Goal: Task Accomplishment & Management: Manage account settings

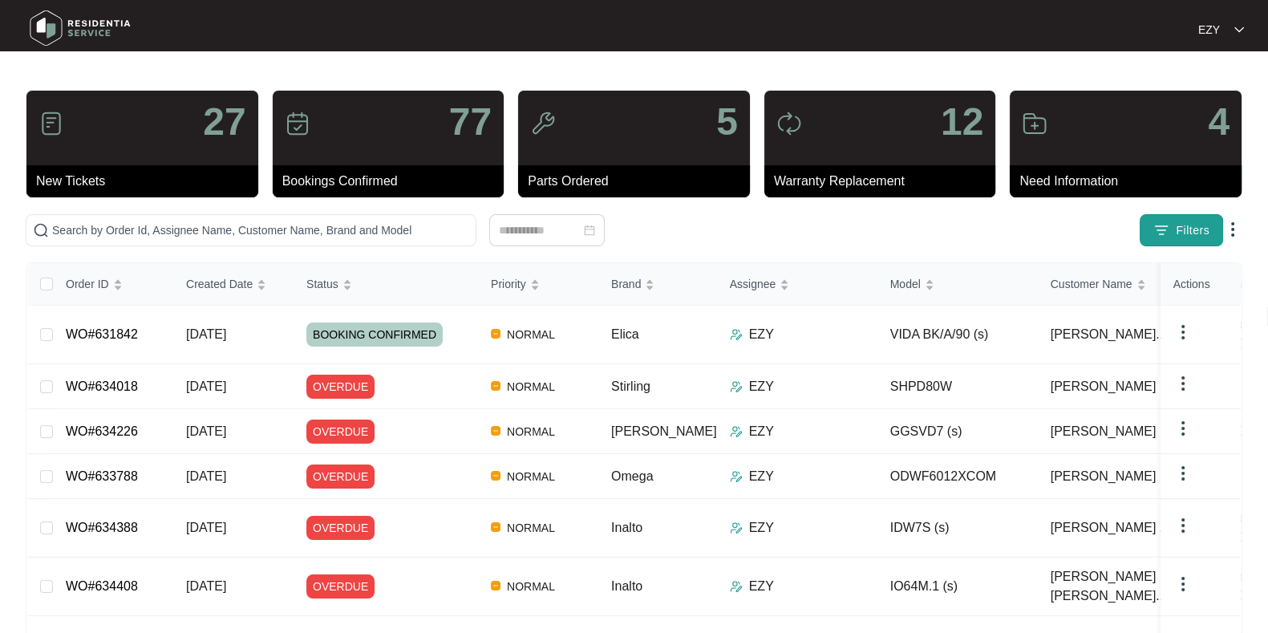
click at [1163, 236] on img "button" at bounding box center [1161, 230] width 16 height 16
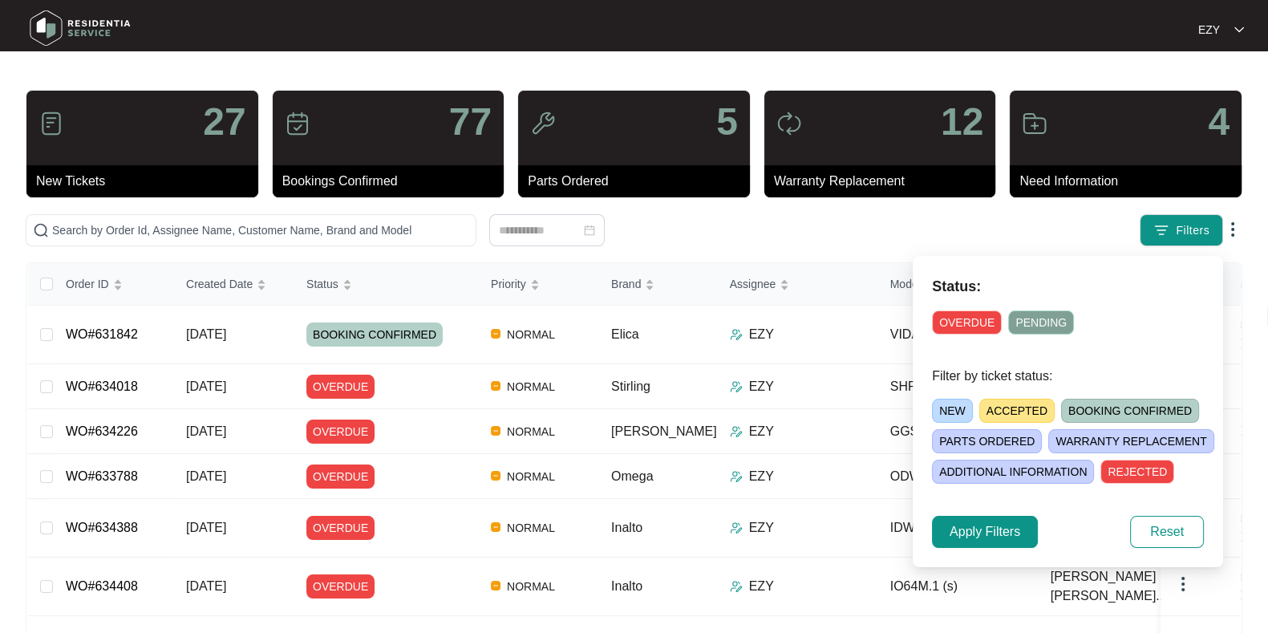
click at [947, 407] on span "NEW" at bounding box center [952, 411] width 41 height 24
click at [981, 529] on span "Apply Filters" at bounding box center [985, 531] width 71 height 19
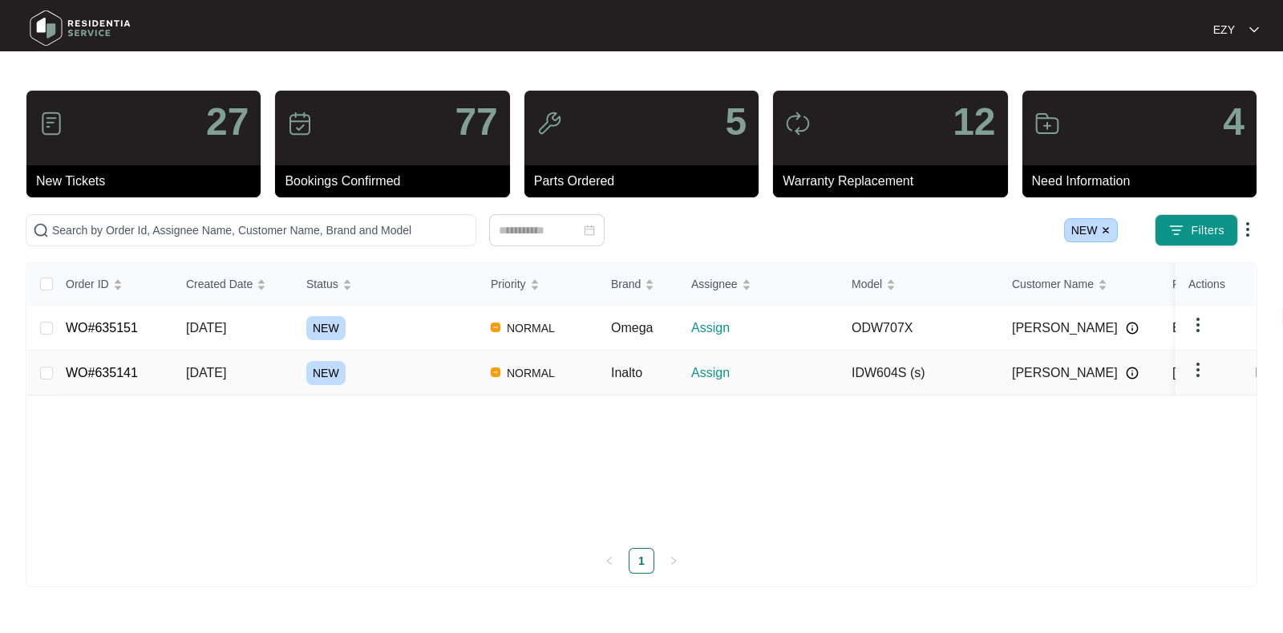
click at [371, 373] on div "NEW" at bounding box center [392, 373] width 172 height 24
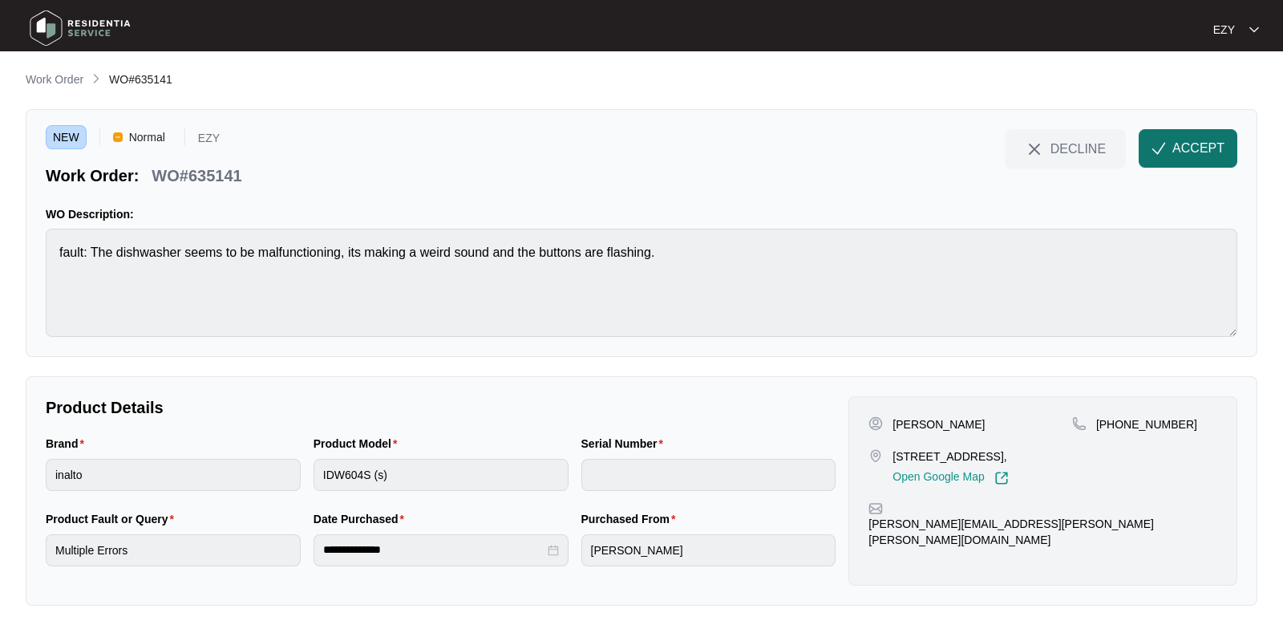
click at [1200, 154] on span "ACCEPT" at bounding box center [1199, 148] width 52 height 19
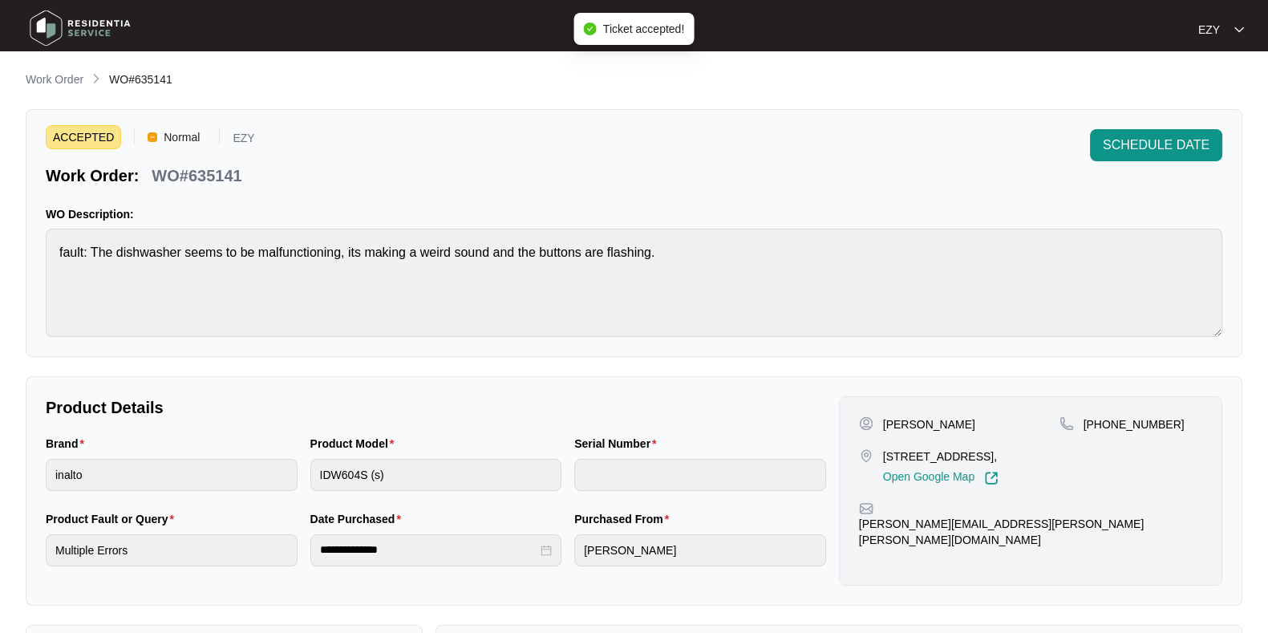
click at [194, 172] on p "WO#635141" at bounding box center [197, 175] width 90 height 22
copy div "WO#635141 SCHEDULE DATE"
click at [938, 457] on p "[STREET_ADDRESS]," at bounding box center [940, 456] width 115 height 16
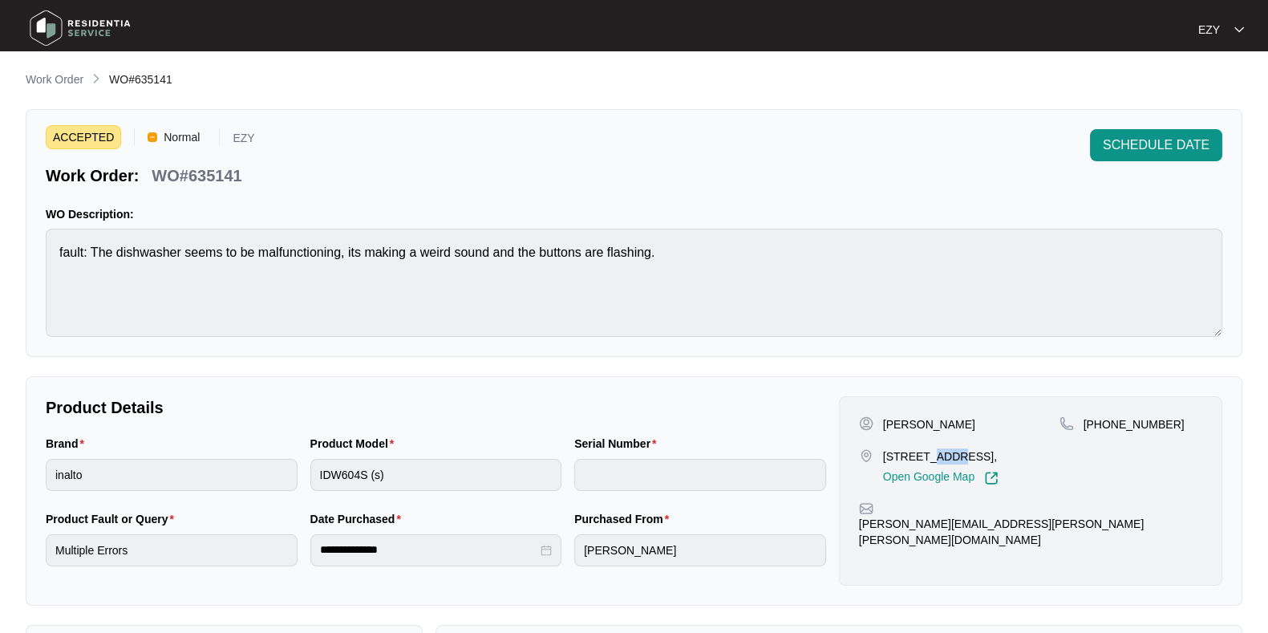
click at [938, 457] on p "[STREET_ADDRESS]," at bounding box center [940, 456] width 115 height 16
copy p "[STREET_ADDRESS],"
click at [894, 420] on p "[PERSON_NAME]" at bounding box center [929, 424] width 92 height 16
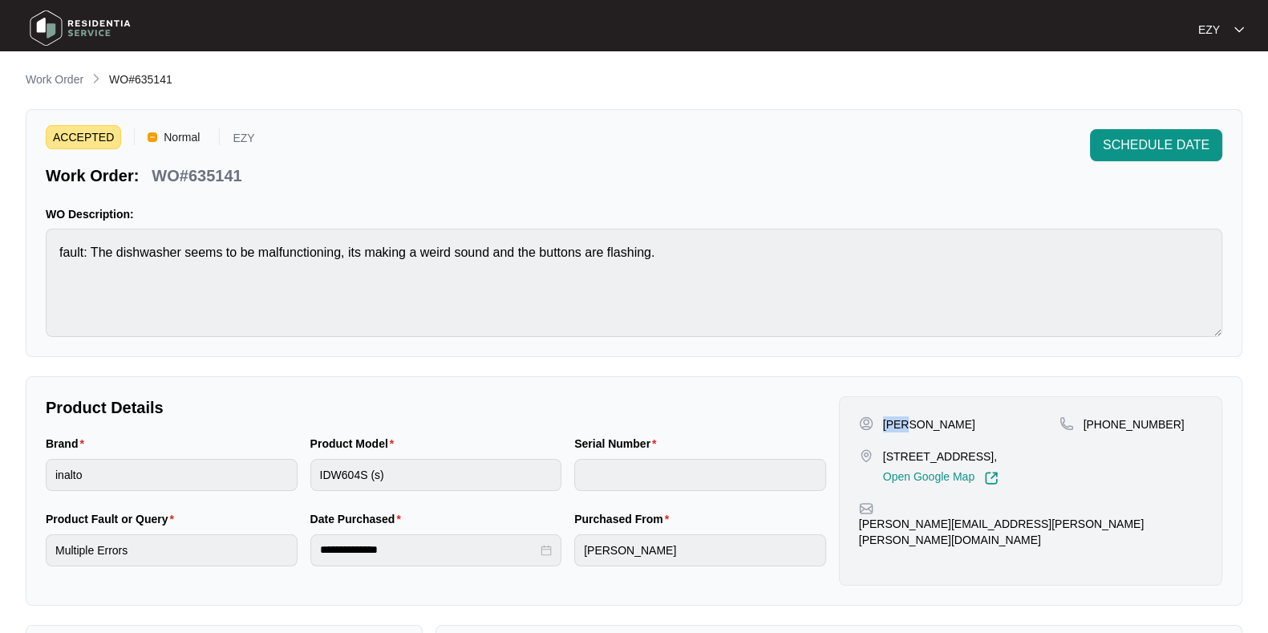
copy p "[PERSON_NAME]"
drag, startPoint x: 1201, startPoint y: 423, endPoint x: 1102, endPoint y: 434, distance: 99.2
click at [1102, 434] on div "[PHONE_NUMBER]" at bounding box center [1130, 450] width 143 height 69
copy p "412745258"
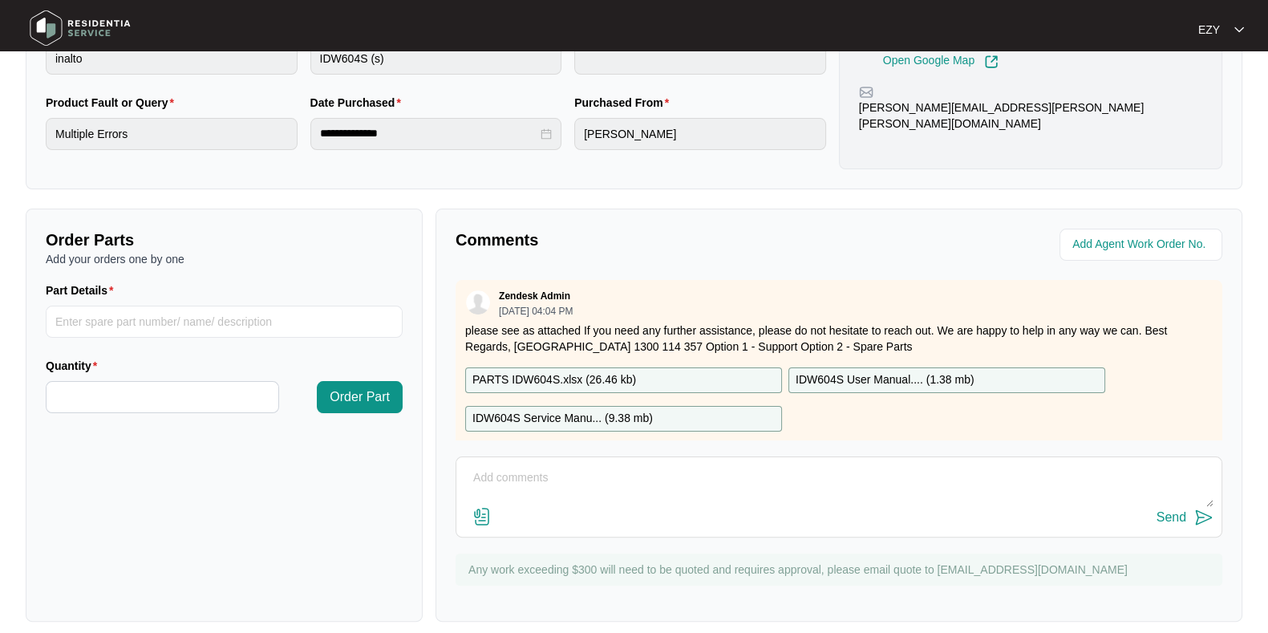
scroll to position [28, 0]
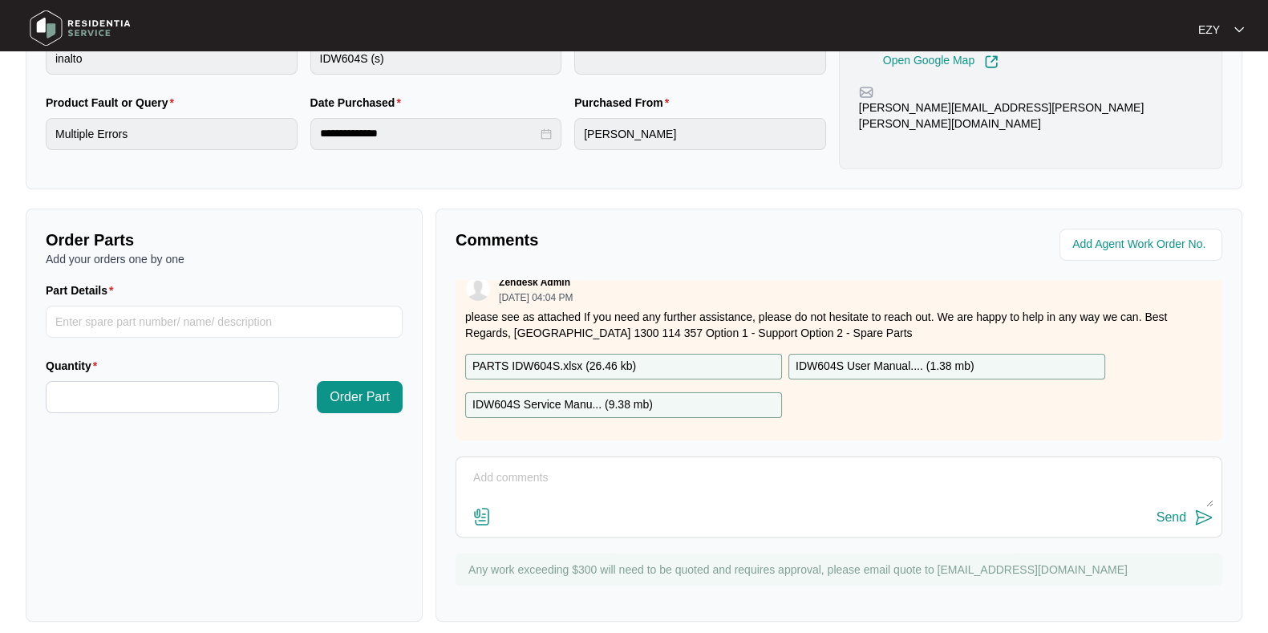
click at [569, 358] on p "PARTS IDW604S.xlsx ( 26.46 kb )" at bounding box center [554, 367] width 164 height 18
click at [578, 396] on p "IDW604S Service Manu... ( 9.38 mb )" at bounding box center [562, 405] width 180 height 18
click at [869, 358] on p "IDW604S User Manual.... ( 1.38 mb )" at bounding box center [885, 367] width 179 height 18
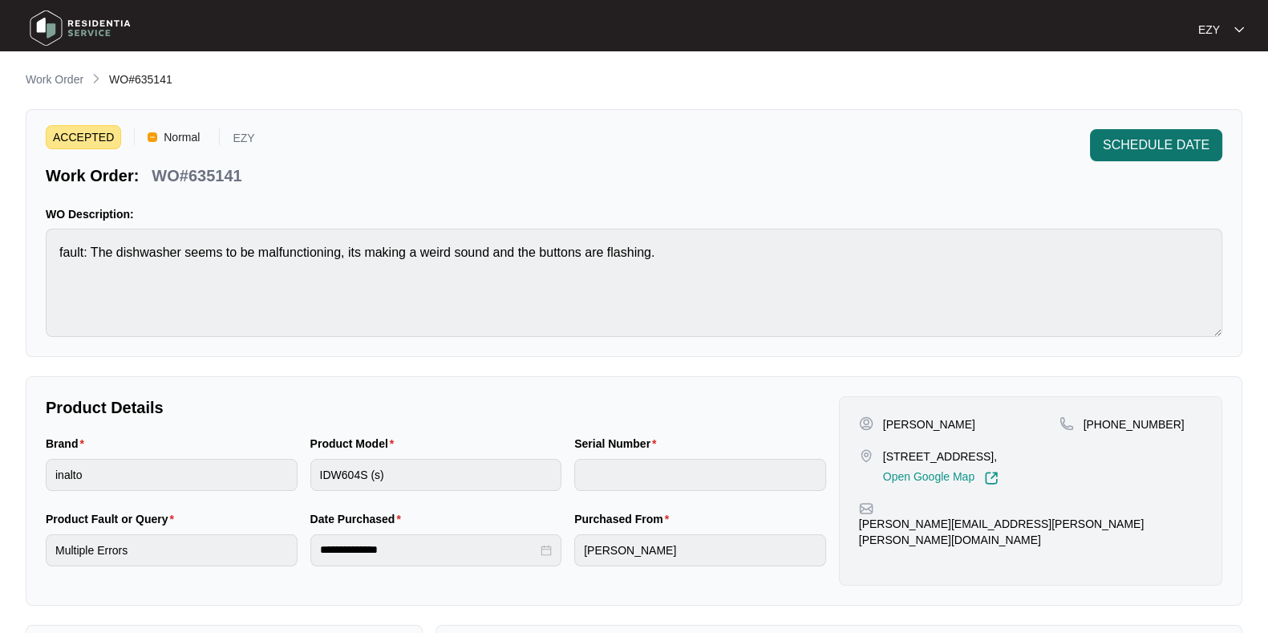
click at [1118, 150] on span "SCHEDULE DATE" at bounding box center [1156, 145] width 107 height 19
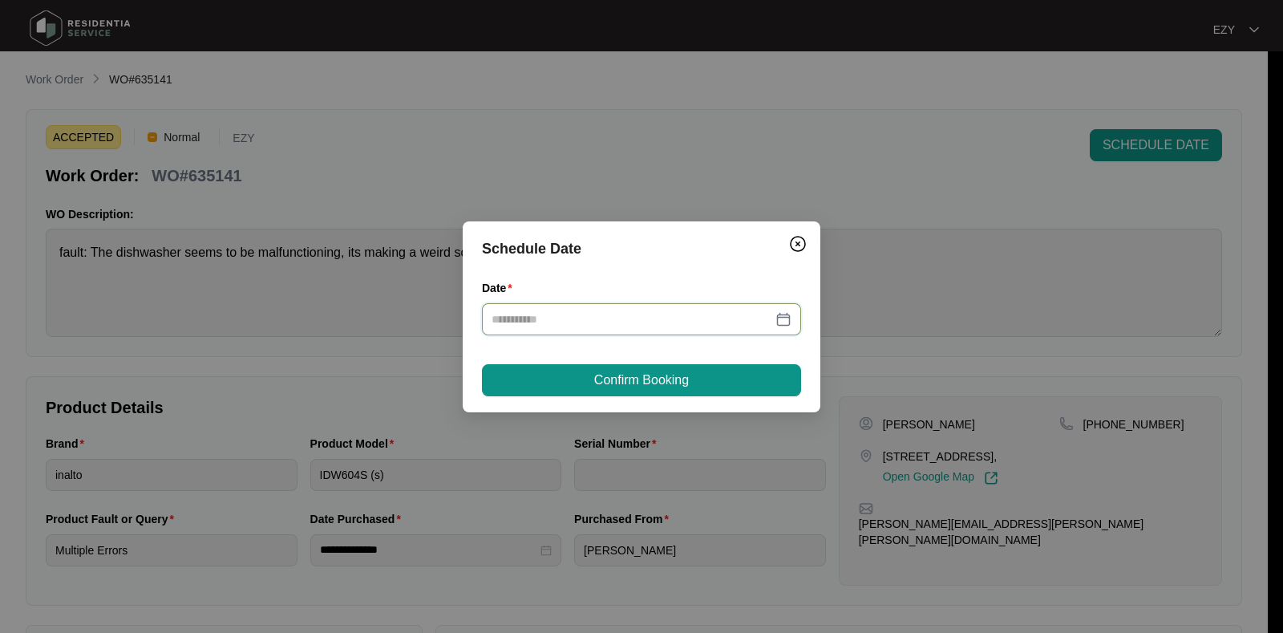
click at [561, 311] on input "Date" at bounding box center [632, 319] width 281 height 18
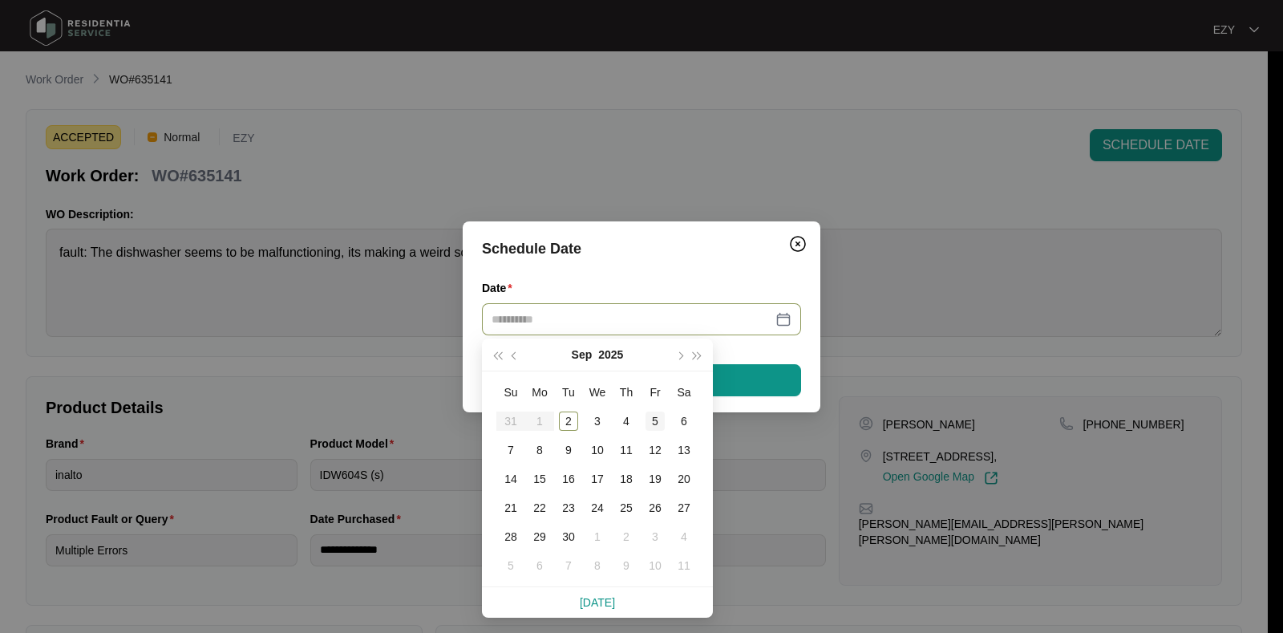
type input "**********"
click at [656, 419] on div "5" at bounding box center [655, 420] width 19 height 19
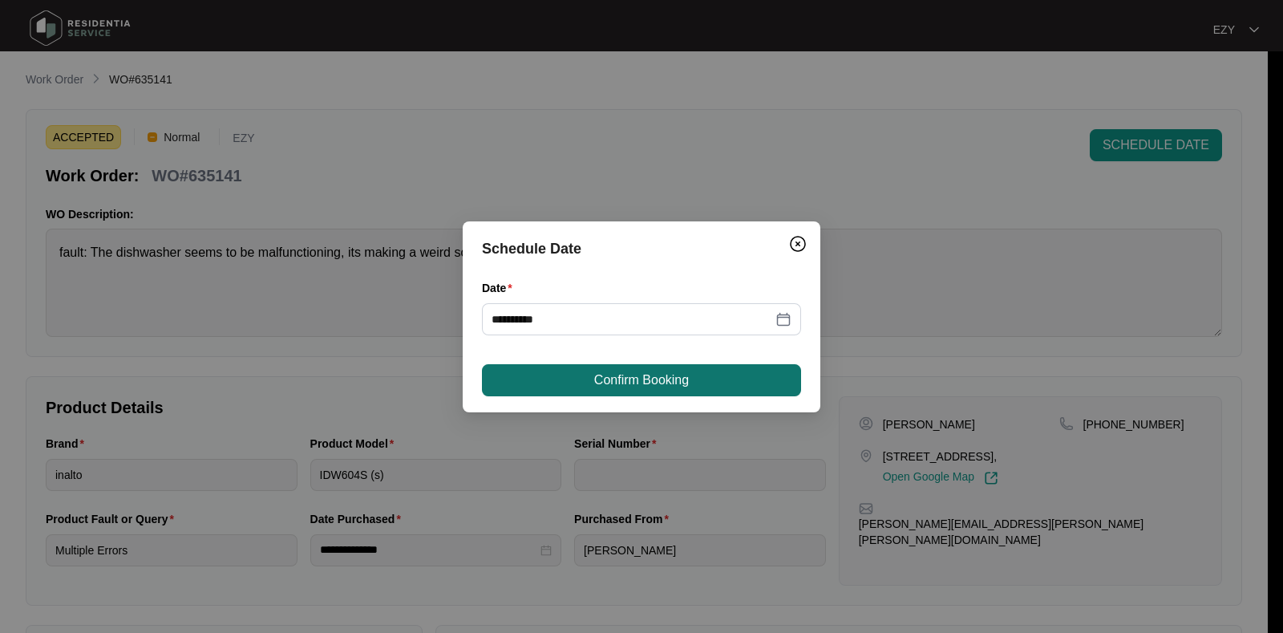
click at [654, 384] on span "Confirm Booking" at bounding box center [641, 380] width 95 height 19
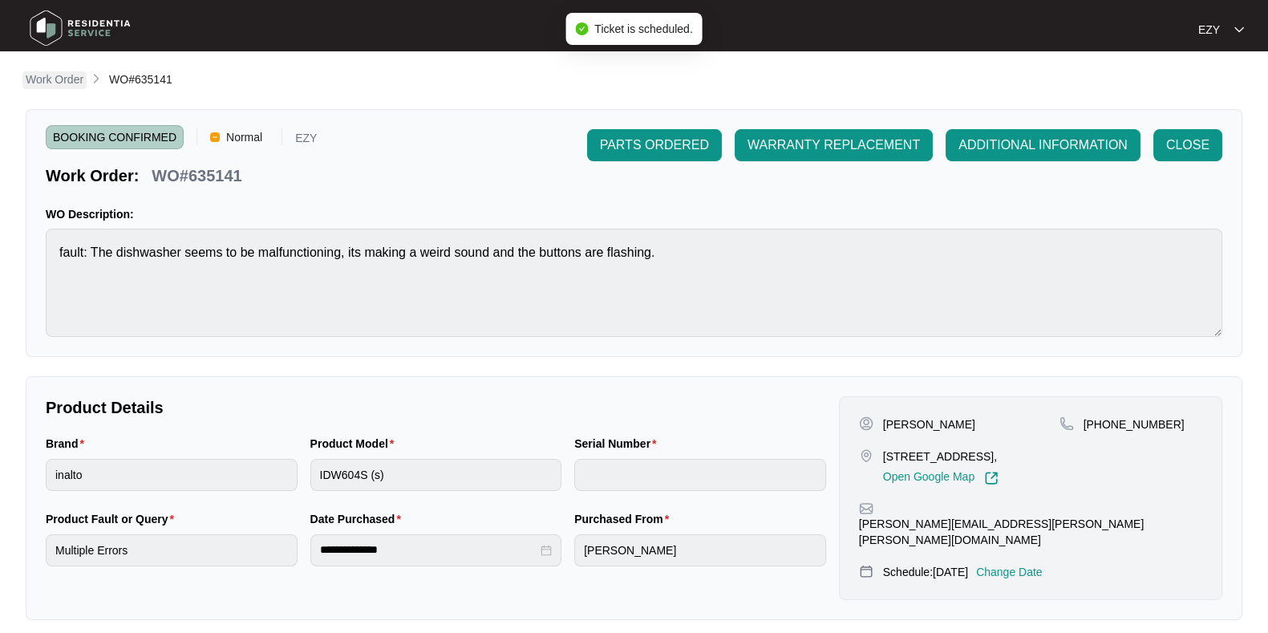
click at [43, 74] on p "Work Order" at bounding box center [55, 79] width 58 height 16
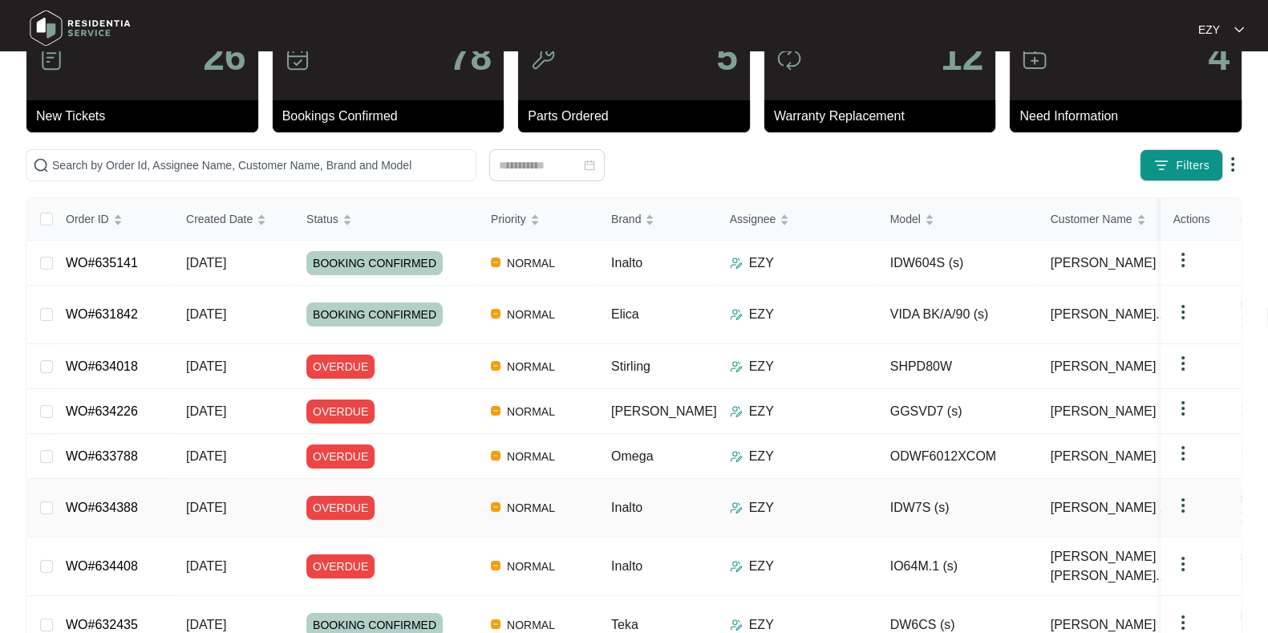
scroll to position [66, 0]
click at [1149, 153] on button "Filters" at bounding box center [1181, 164] width 83 height 32
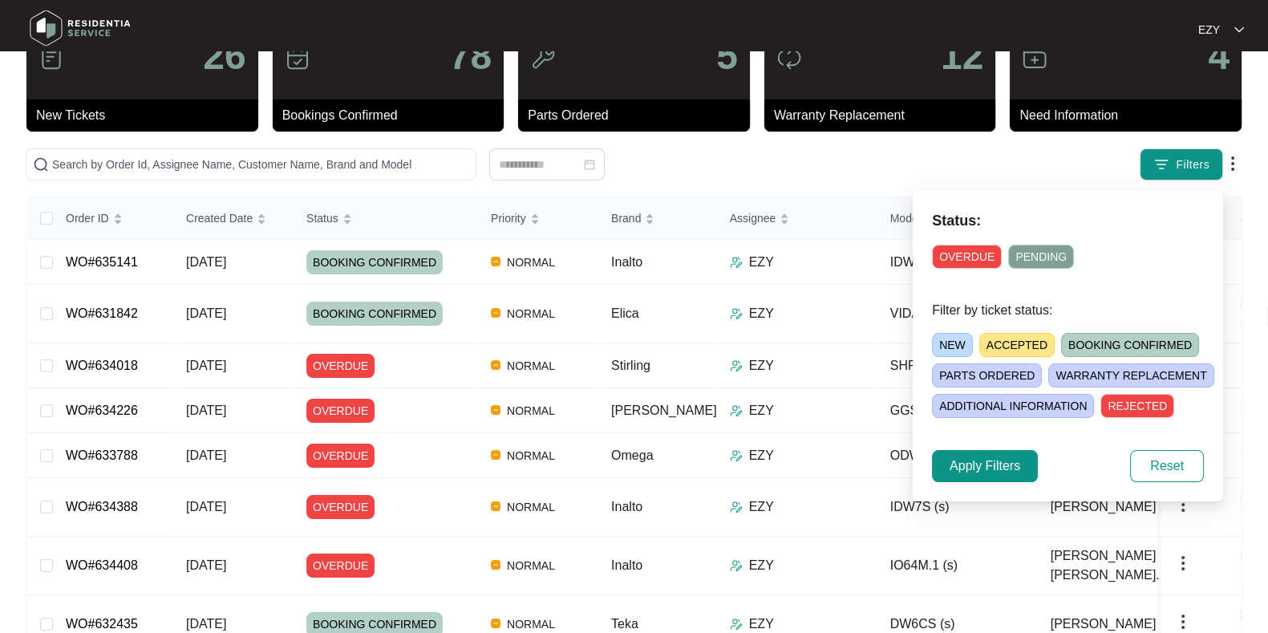
click at [956, 344] on span "NEW" at bounding box center [952, 345] width 41 height 24
click at [998, 460] on span "Apply Filters" at bounding box center [985, 465] width 71 height 19
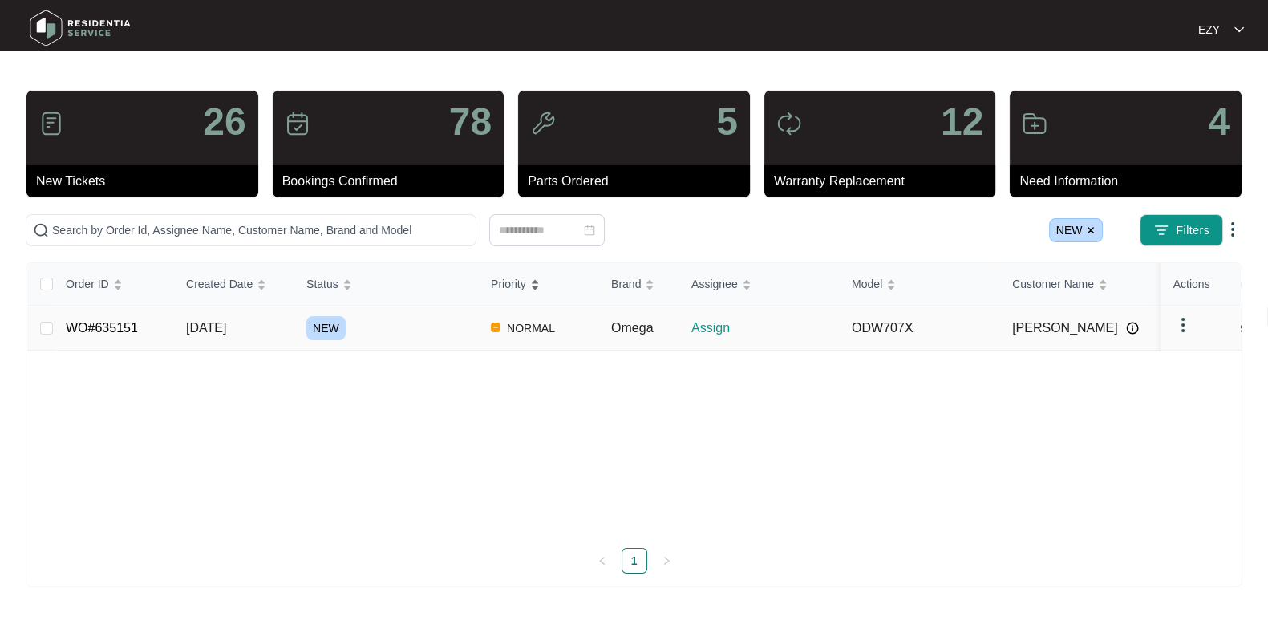
scroll to position [0, 0]
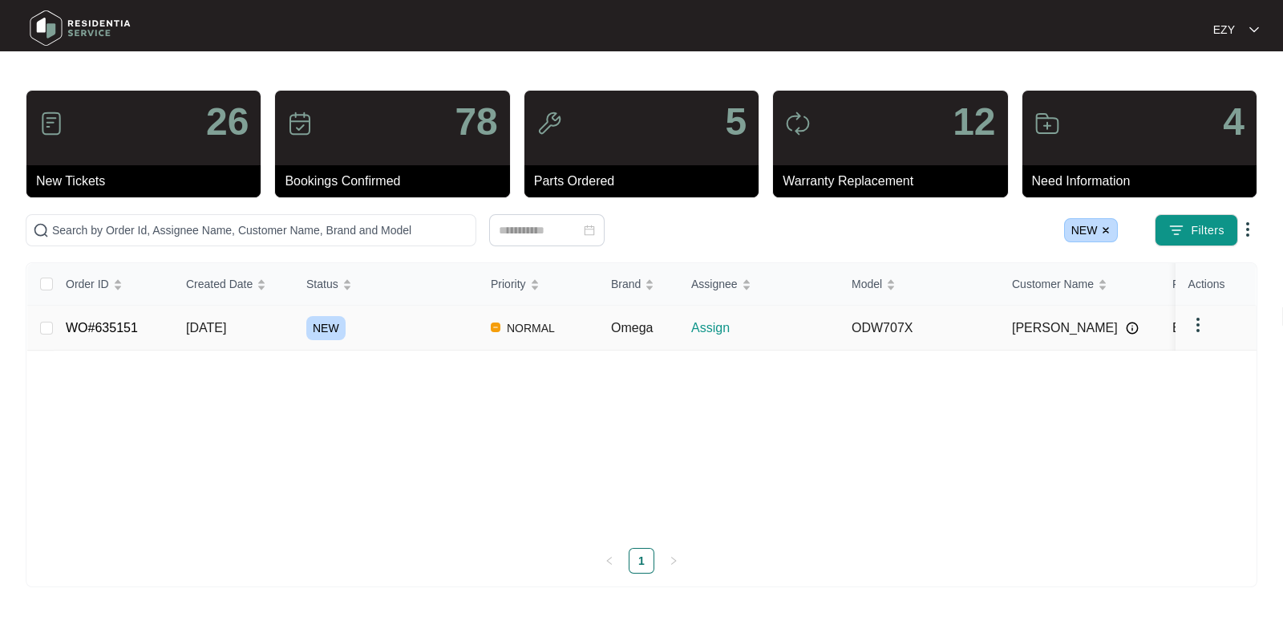
click at [453, 322] on div "NEW" at bounding box center [392, 328] width 172 height 24
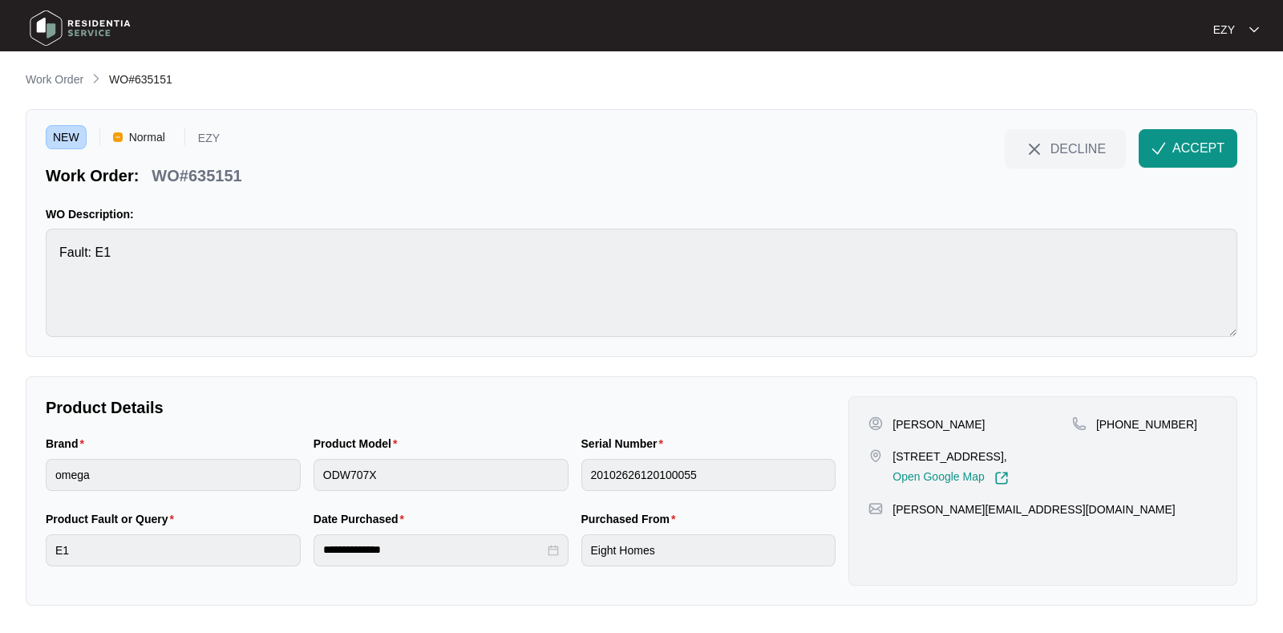
click at [196, 176] on p "WO#635151" at bounding box center [197, 175] width 90 height 22
copy div "WO#635151 DECLINE ACCEPT"
click at [198, 451] on div "Brand" at bounding box center [173, 447] width 255 height 24
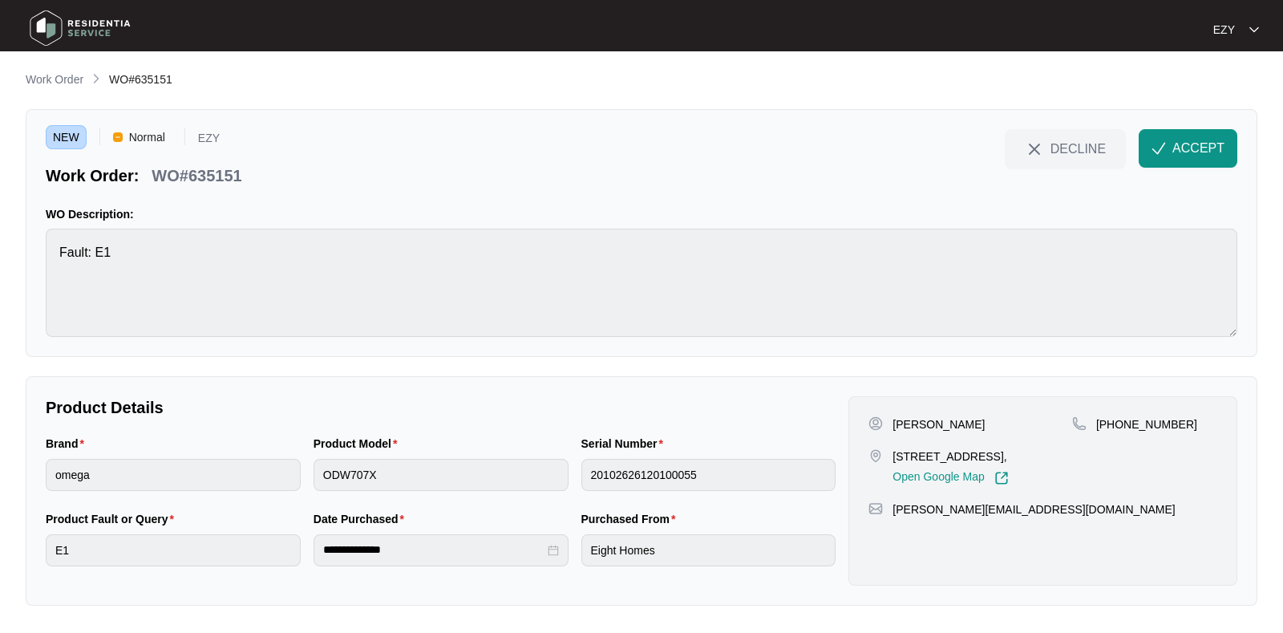
click at [198, 451] on div "Brand" at bounding box center [173, 447] width 255 height 24
click at [922, 423] on p "[PERSON_NAME]" at bounding box center [939, 424] width 92 height 16
copy p "[PERSON_NAME]"
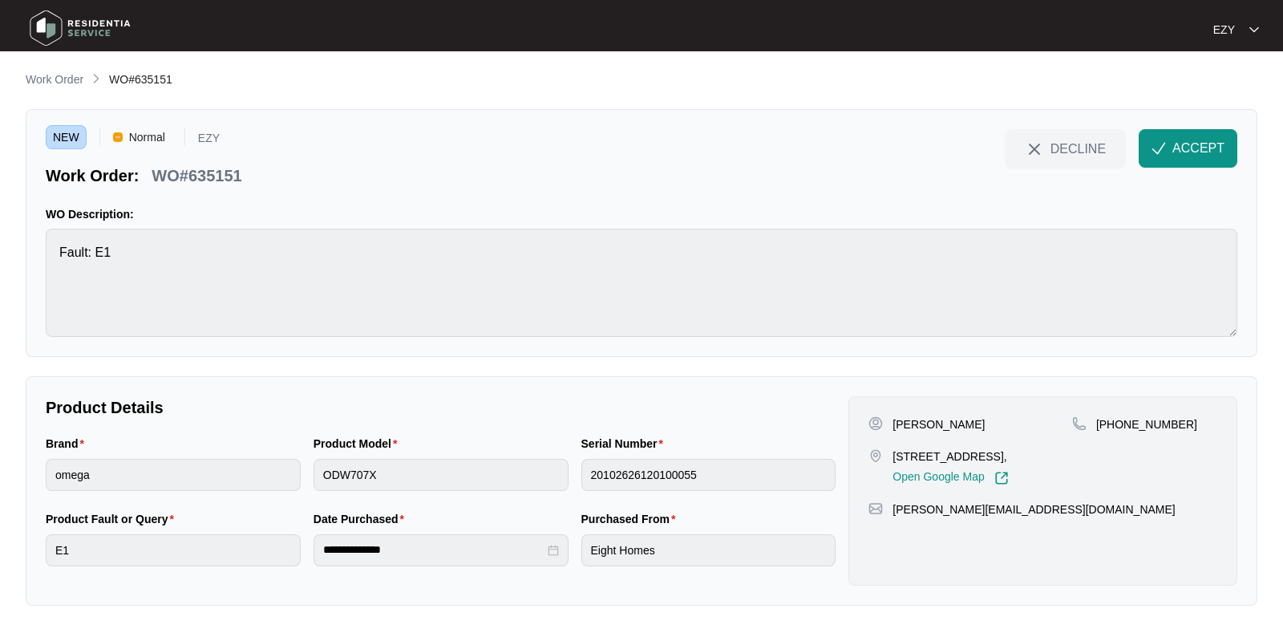
click at [955, 455] on p "[STREET_ADDRESS]," at bounding box center [950, 456] width 115 height 16
copy p "[STREET_ADDRESS],"
drag, startPoint x: 1184, startPoint y: 416, endPoint x: 1112, endPoint y: 432, distance: 73.2
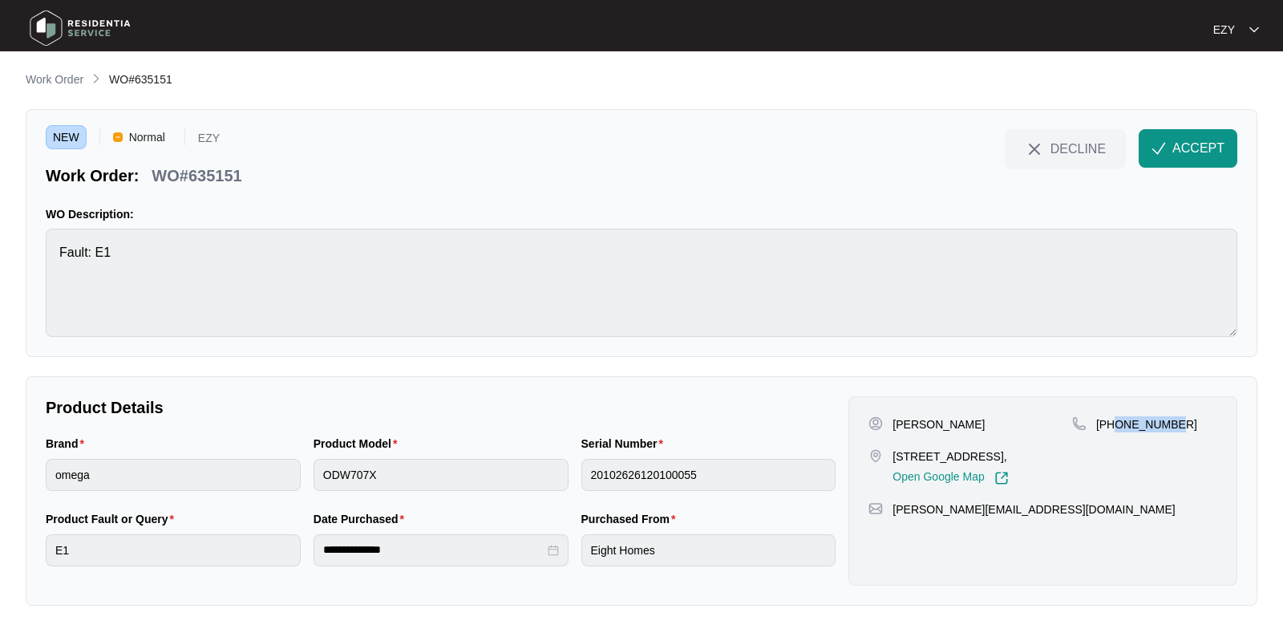
click at [1112, 432] on div "[PHONE_NUMBER]" at bounding box center [1144, 450] width 145 height 69
copy p "450062816"
click at [1171, 159] on button "ACCEPT" at bounding box center [1188, 148] width 99 height 38
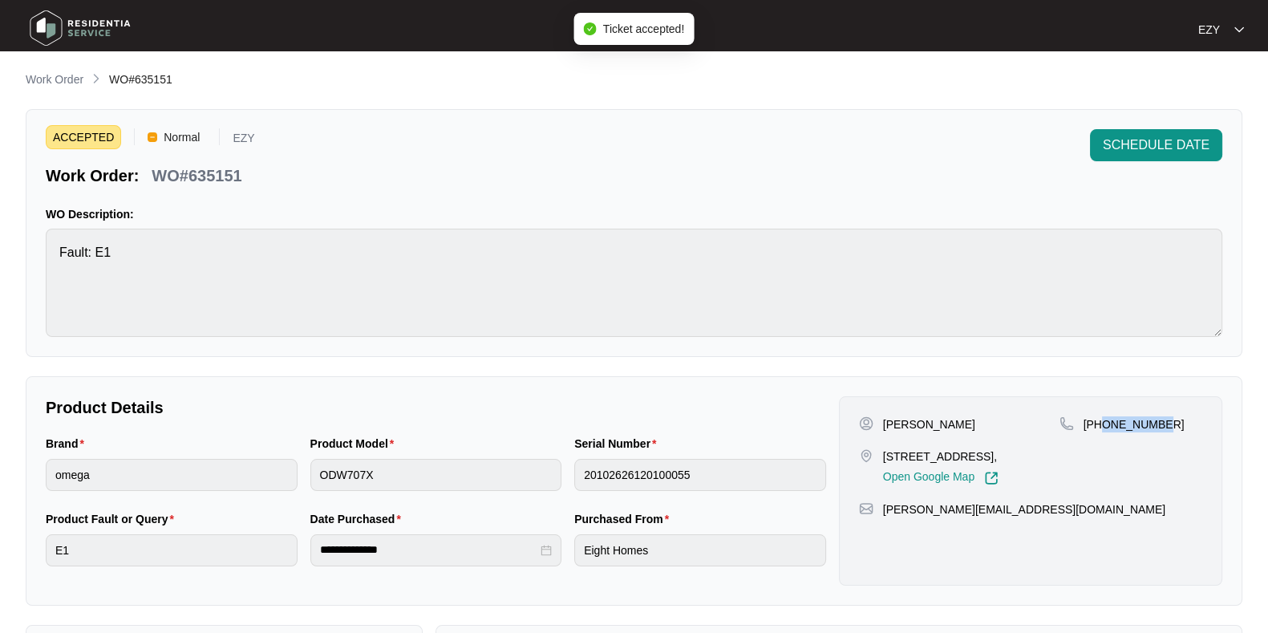
scroll to position [429, 0]
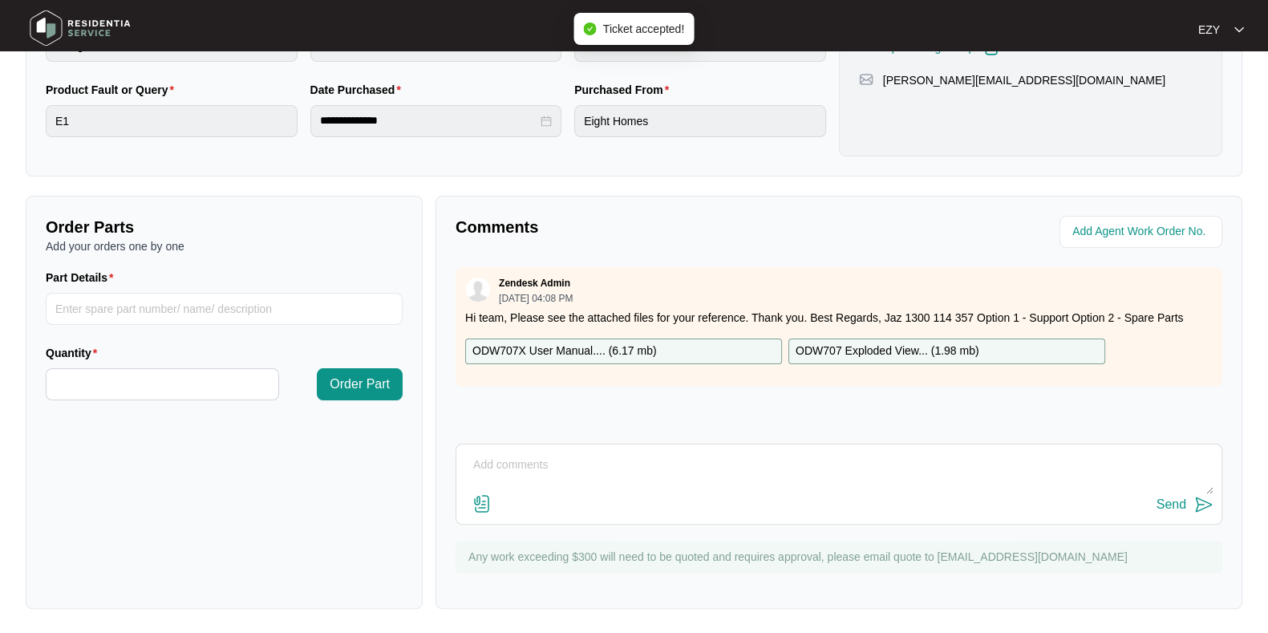
click at [699, 347] on div "ODW707X User Manual.... ( 6.17 mb )" at bounding box center [623, 351] width 317 height 26
click at [854, 351] on p "ODW707 Exploded View... ( 1.98 mb )" at bounding box center [888, 351] width 184 height 18
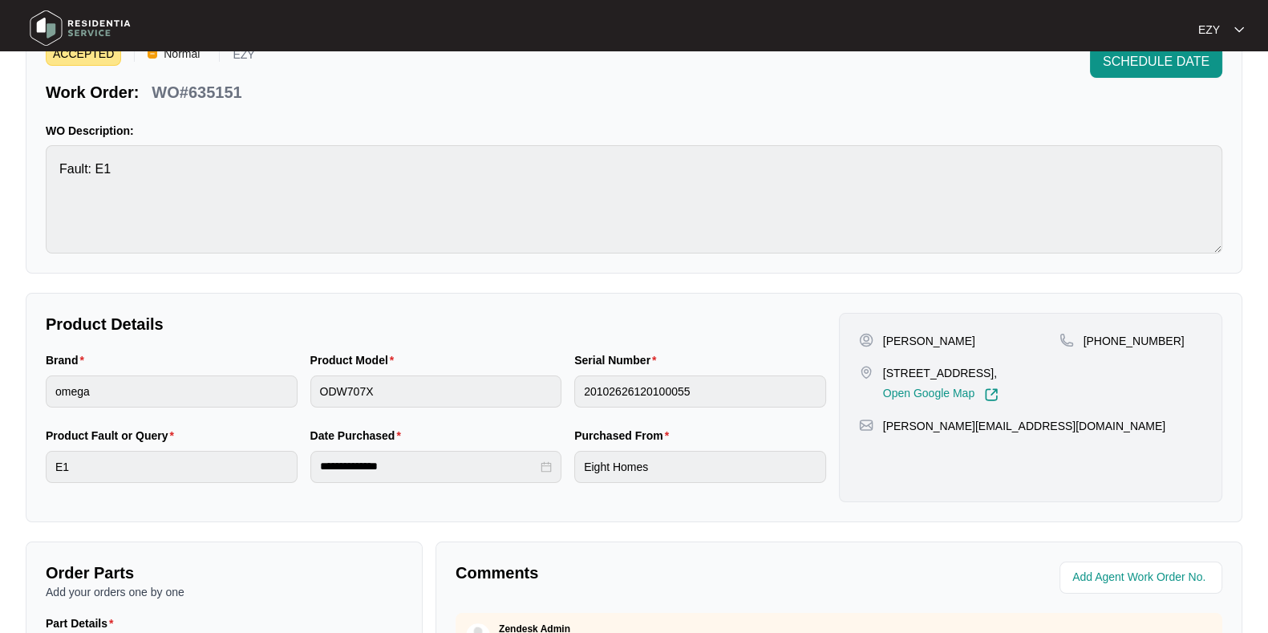
scroll to position [0, 0]
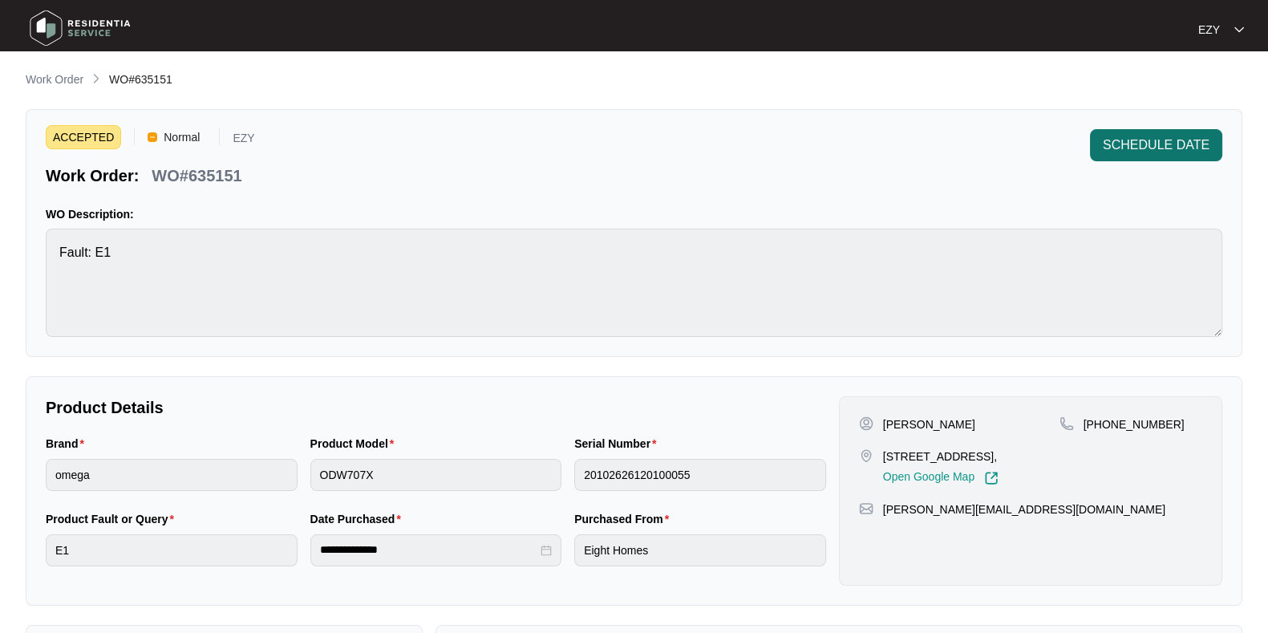
click at [1136, 149] on span "SCHEDULE DATE" at bounding box center [1156, 145] width 107 height 19
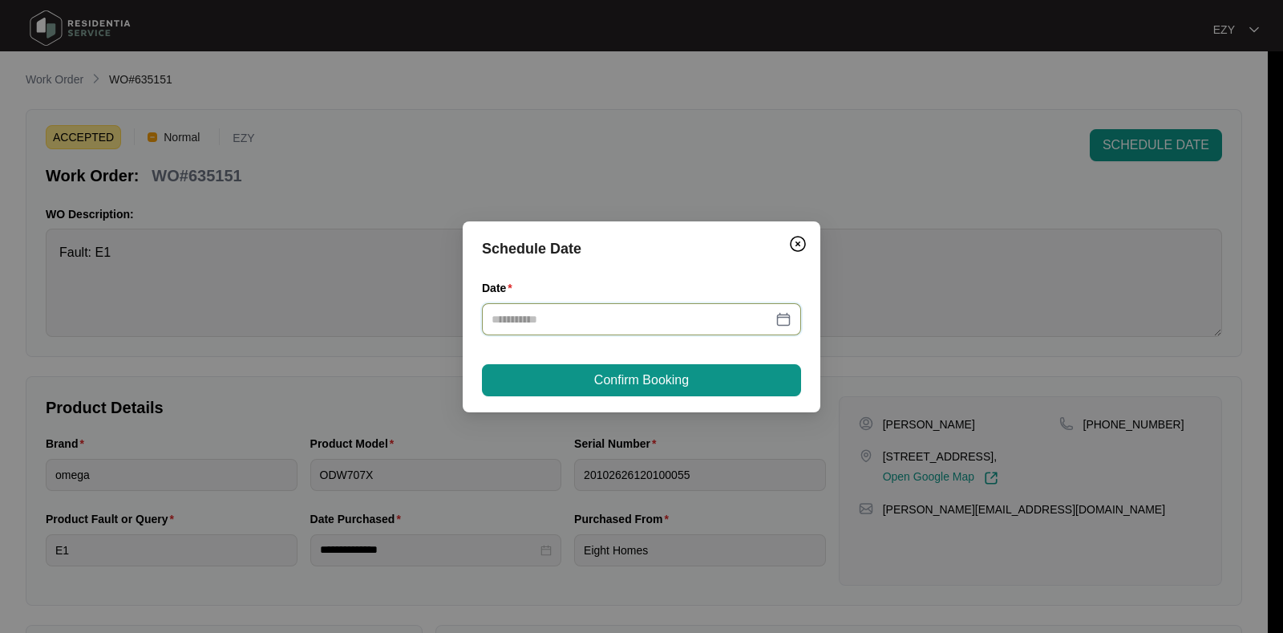
click at [710, 311] on input "Date" at bounding box center [632, 319] width 281 height 18
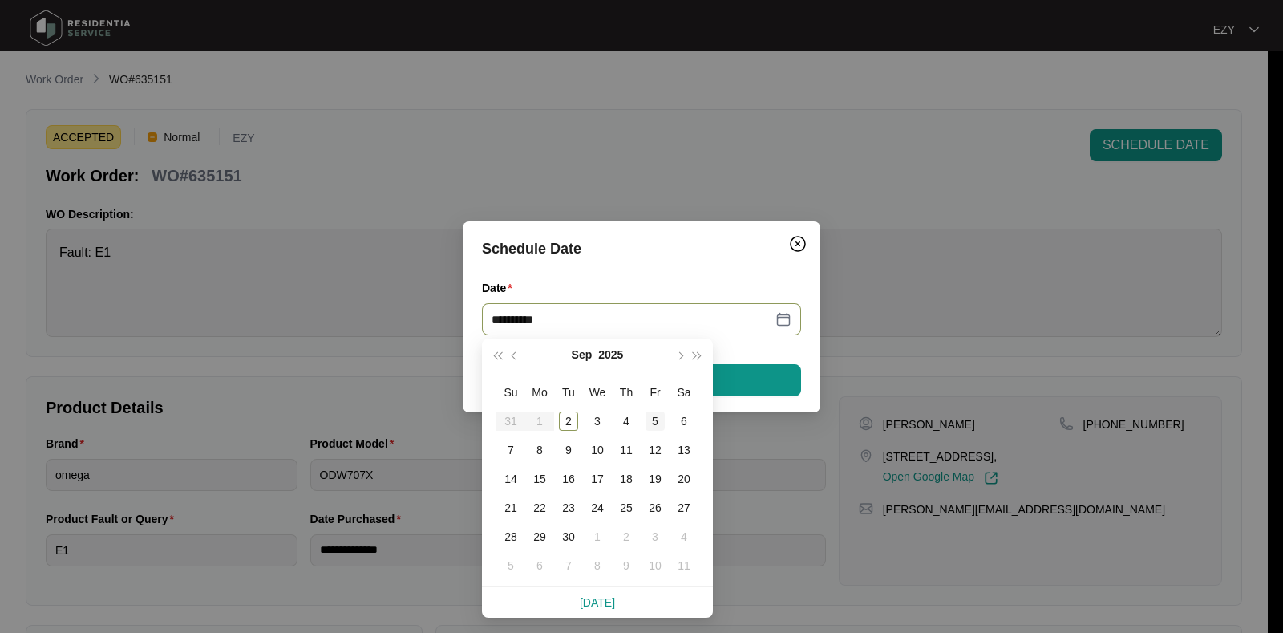
type input "**********"
click at [646, 421] on div "5" at bounding box center [655, 420] width 19 height 19
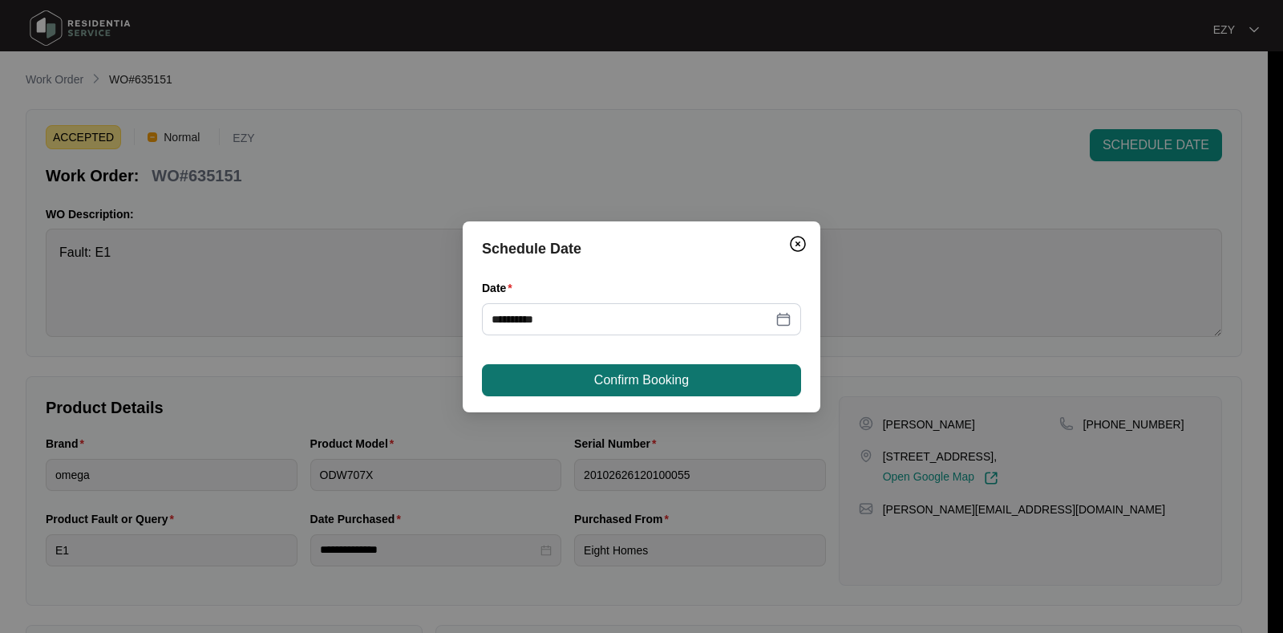
click at [660, 374] on span "Confirm Booking" at bounding box center [641, 380] width 95 height 19
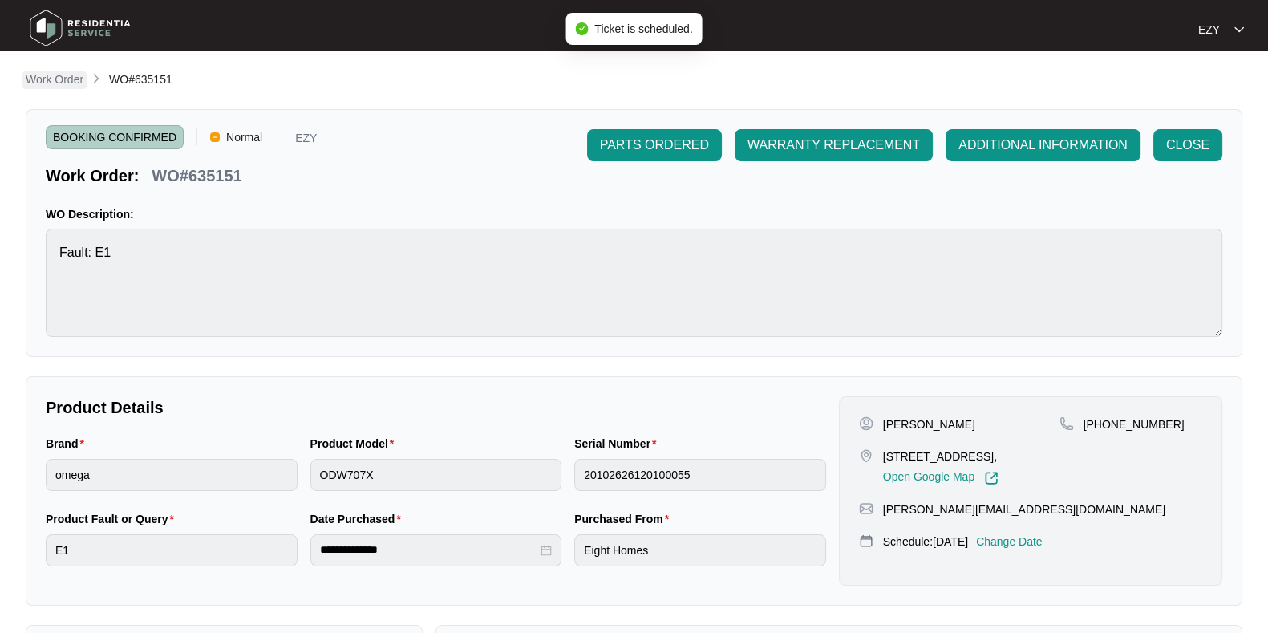
click at [55, 78] on p "Work Order" at bounding box center [55, 79] width 58 height 16
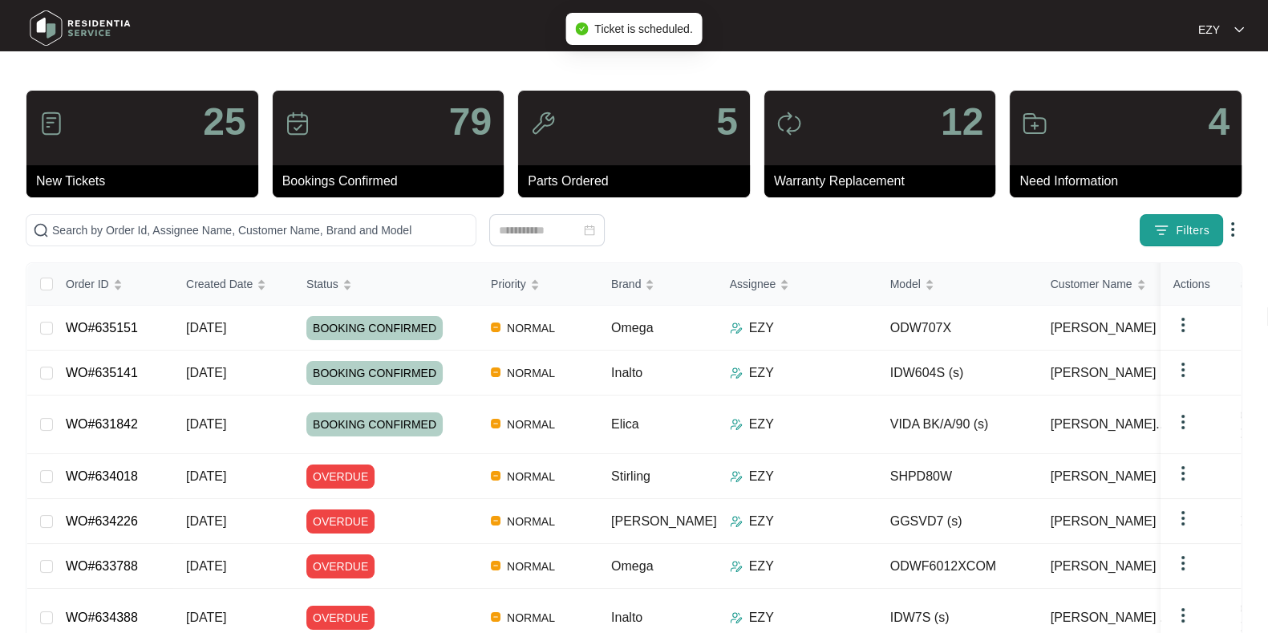
click at [1152, 236] on button "Filters" at bounding box center [1181, 230] width 83 height 32
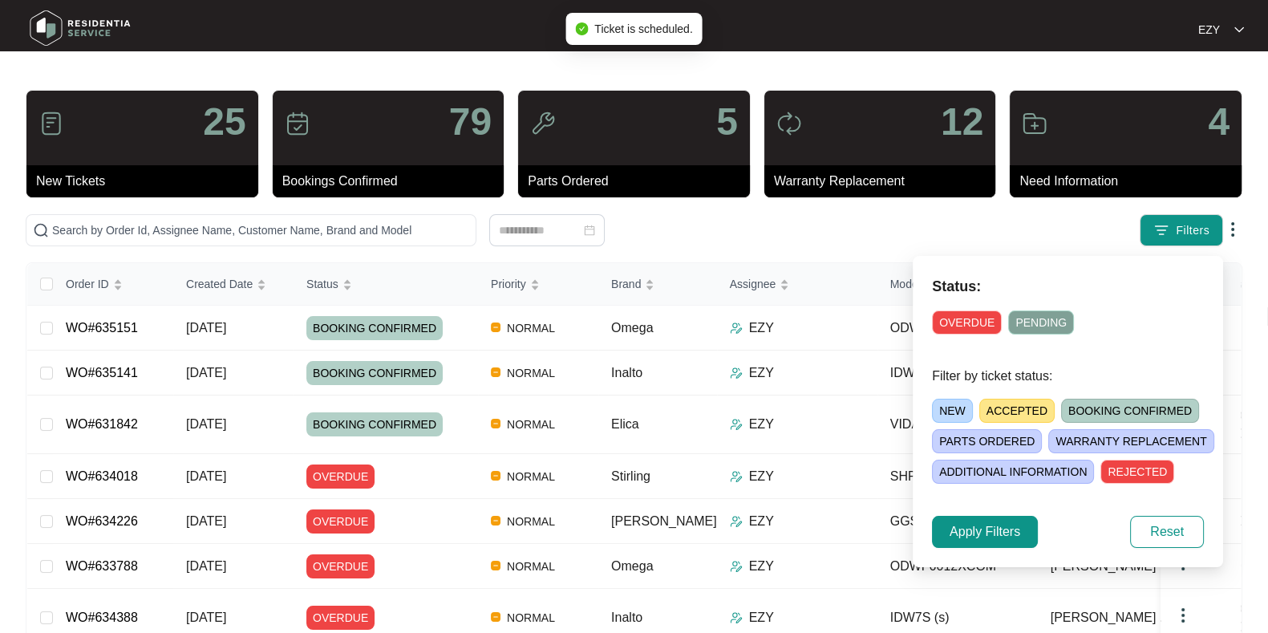
click at [952, 327] on span "OVERDUE" at bounding box center [967, 322] width 70 height 24
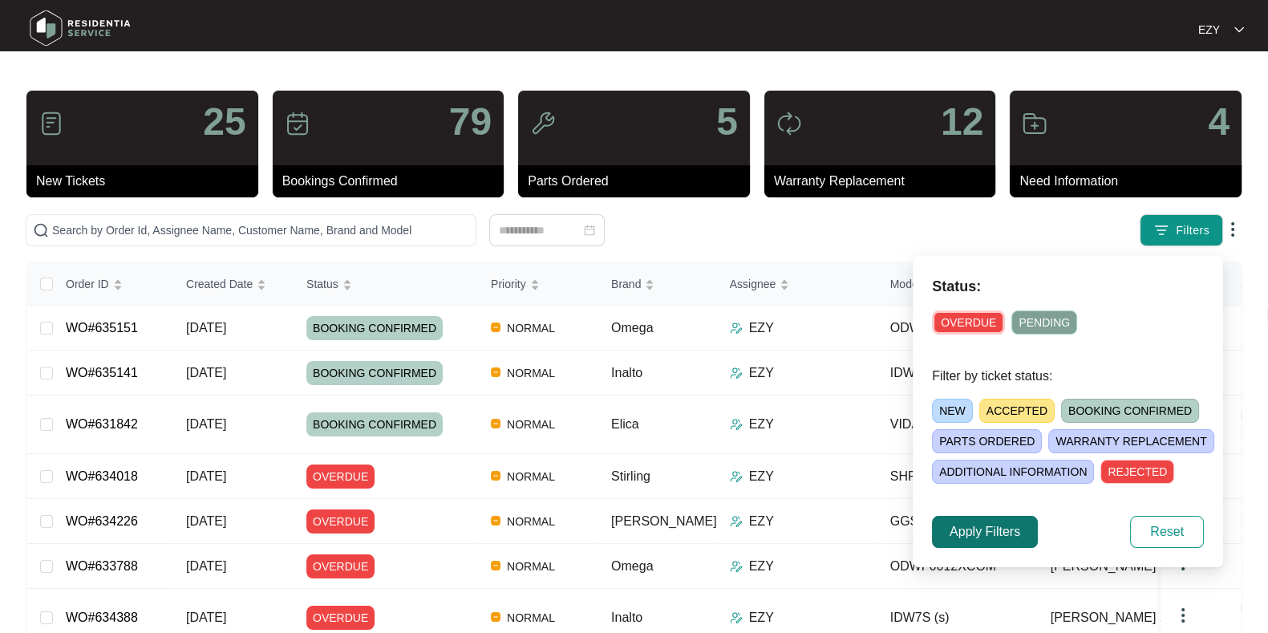
click at [964, 533] on span "Apply Filters" at bounding box center [985, 531] width 71 height 19
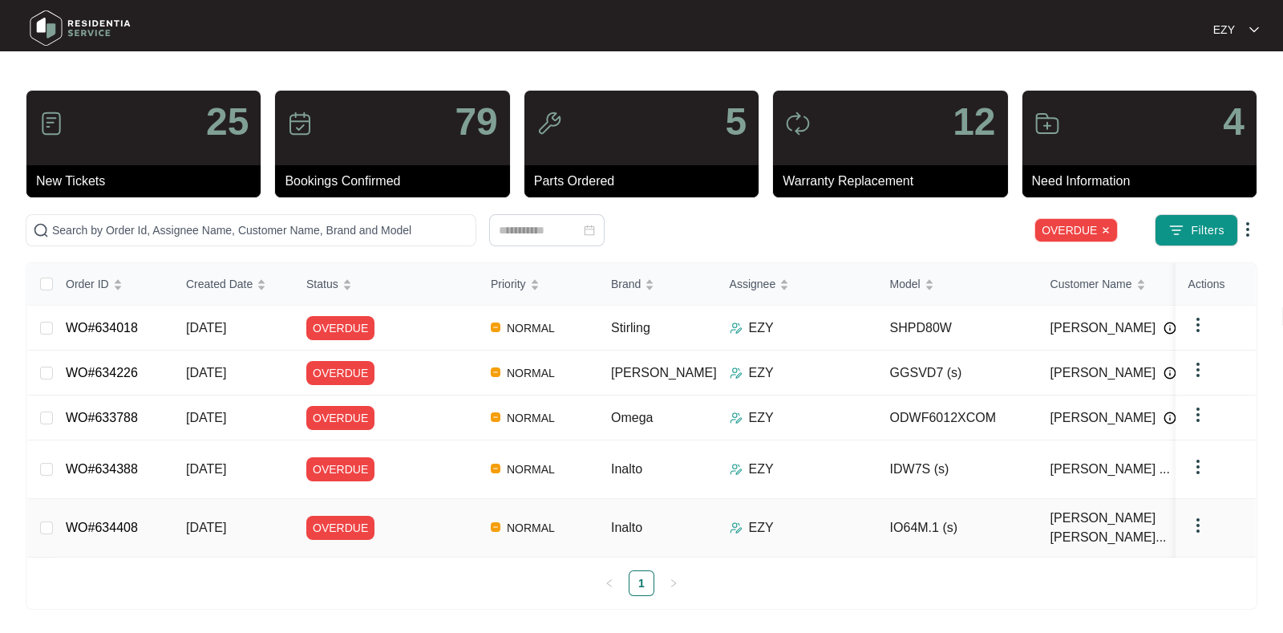
click at [452, 516] on div "OVERDUE" at bounding box center [392, 528] width 172 height 24
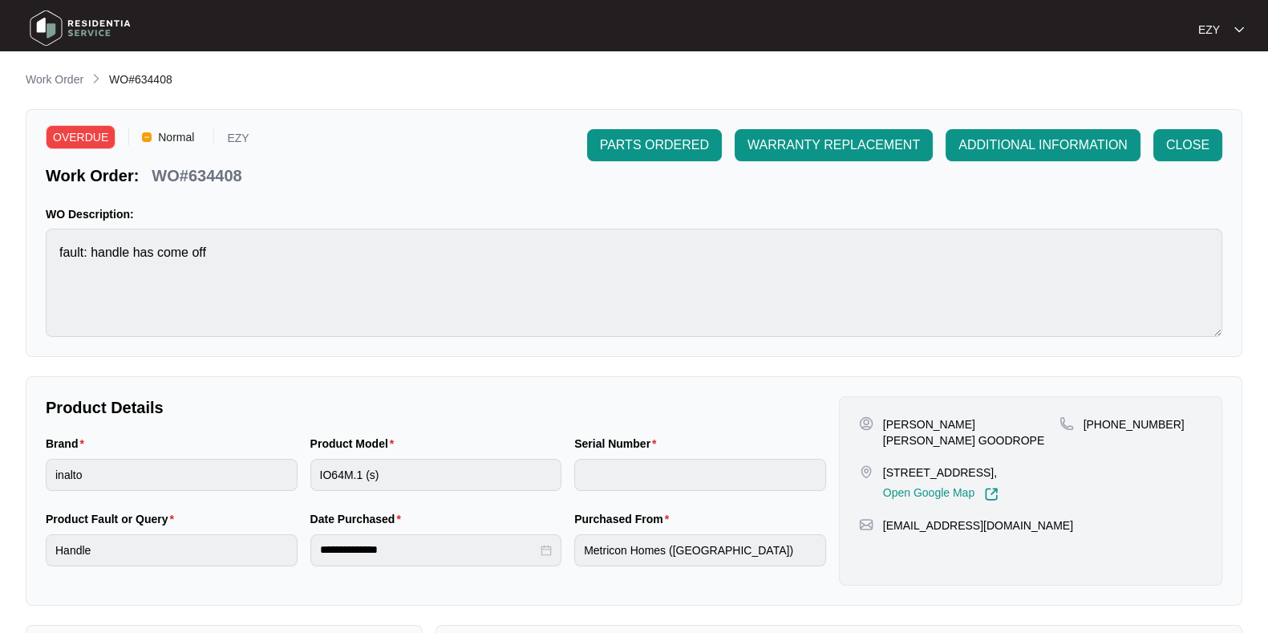
click at [213, 178] on p "WO#634408" at bounding box center [197, 175] width 90 height 22
copy p "634408"
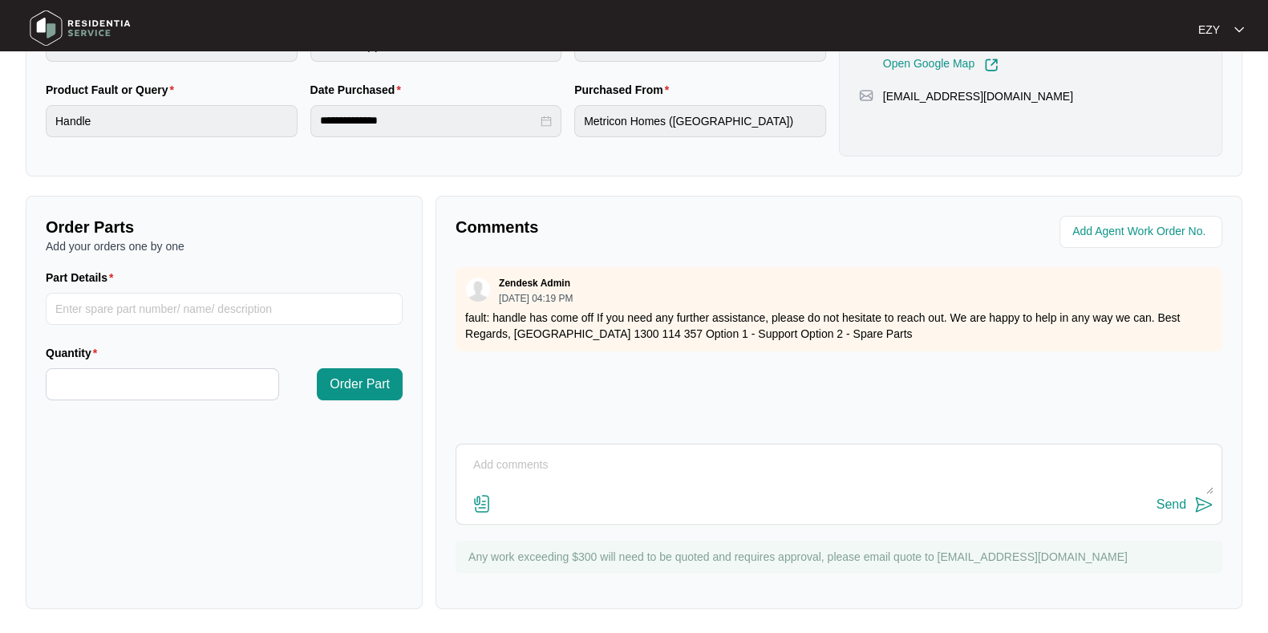
click at [721, 467] on textarea at bounding box center [838, 473] width 749 height 42
type textarea "Hi team, booked on the 4/9! Thank you."
click at [1174, 510] on div "Send" at bounding box center [1171, 504] width 30 height 14
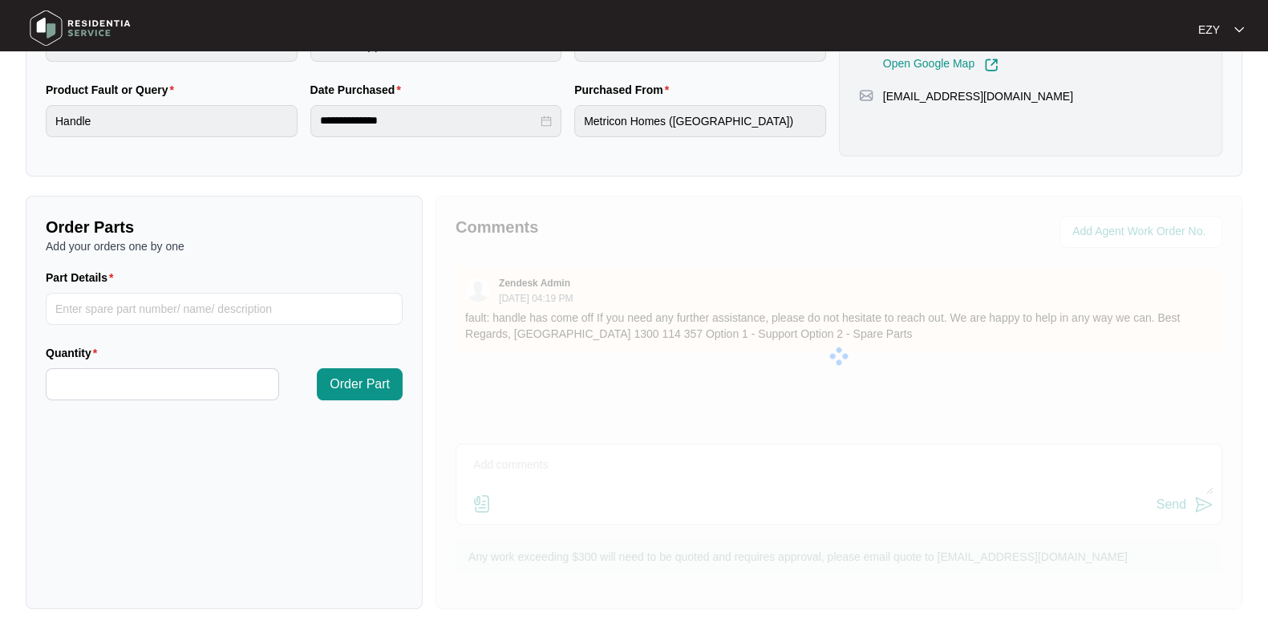
scroll to position [0, 0]
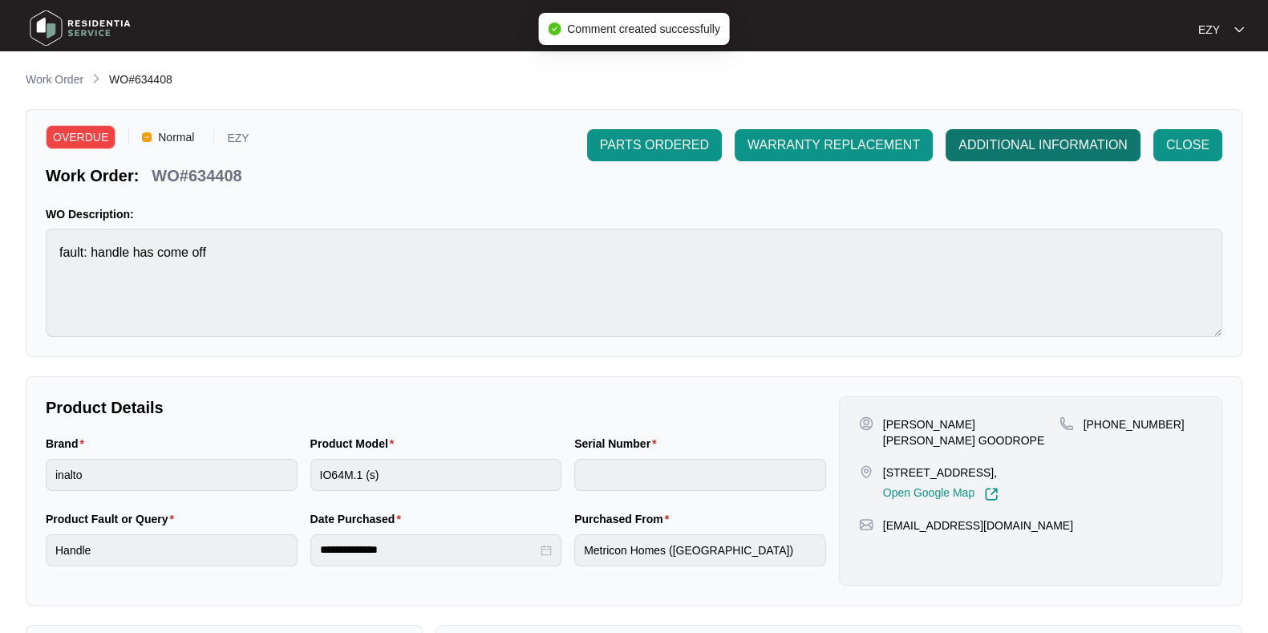
click at [1004, 157] on button "ADDITIONAL INFORMATION" at bounding box center [1043, 145] width 195 height 32
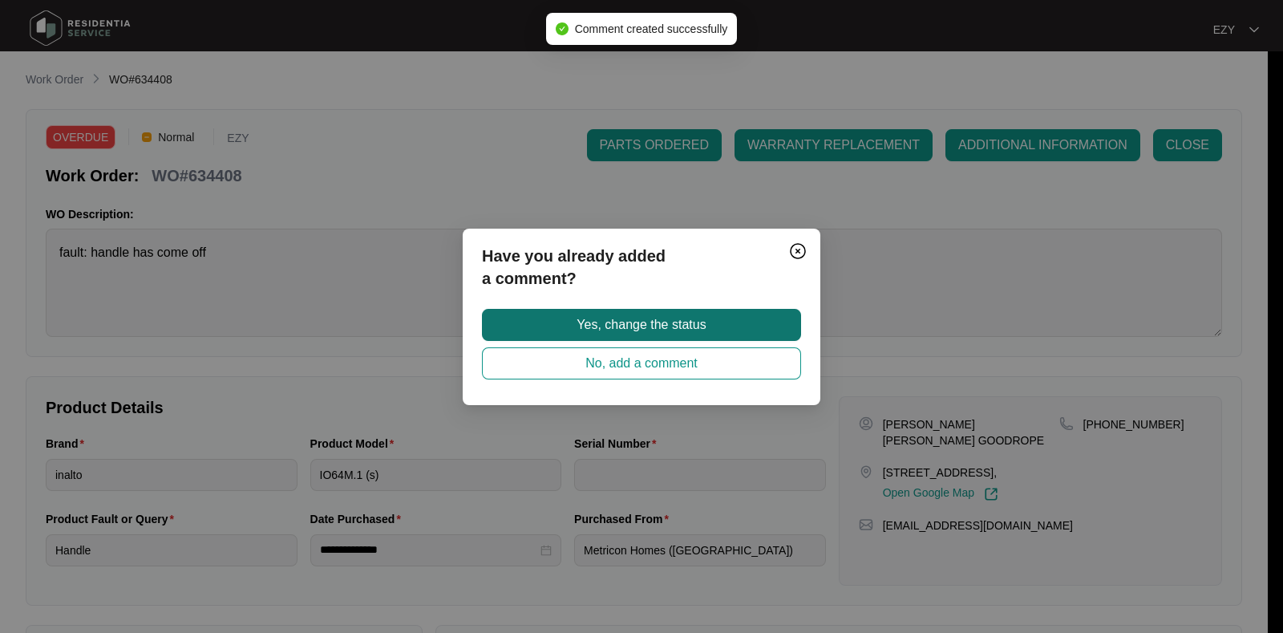
click at [662, 322] on span "Yes, change the status" at bounding box center [641, 324] width 129 height 19
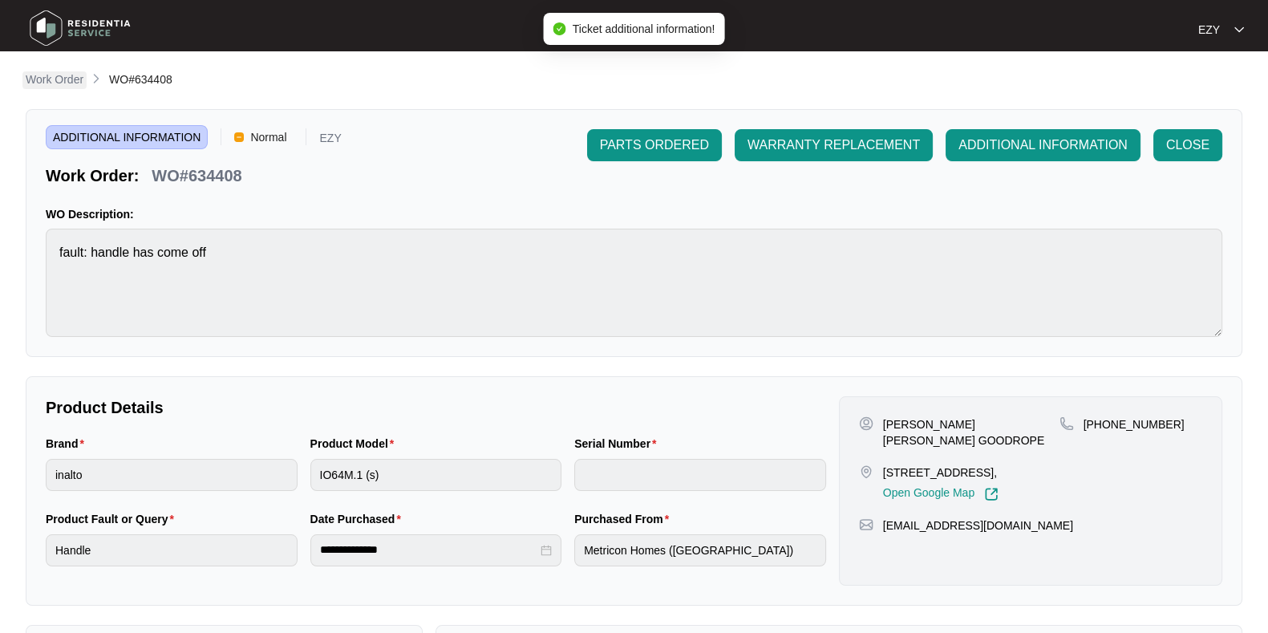
click at [46, 81] on p "Work Order" at bounding box center [55, 79] width 58 height 16
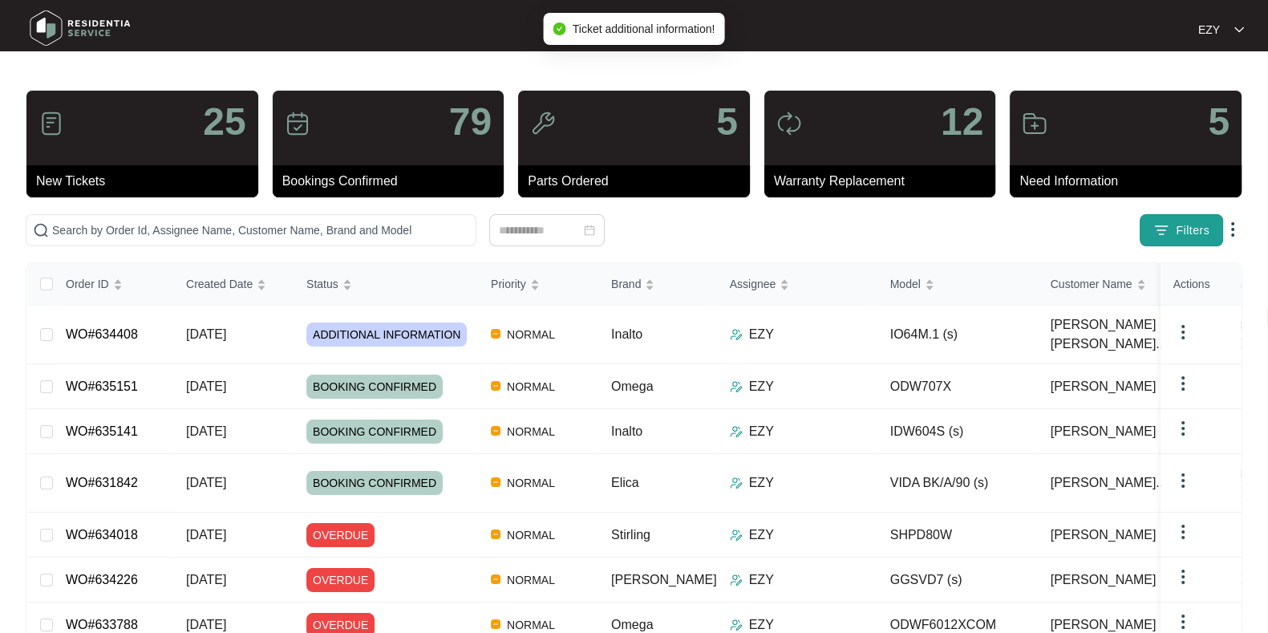
click at [1196, 224] on span "Filters" at bounding box center [1193, 230] width 34 height 17
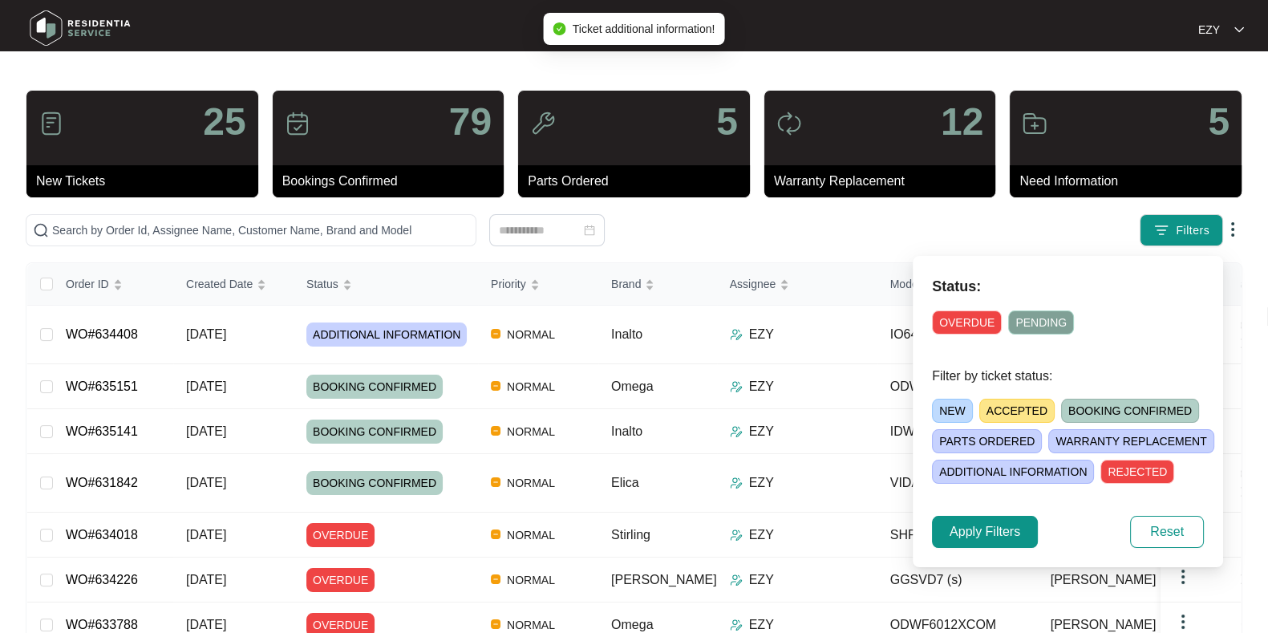
click at [967, 323] on span "OVERDUE" at bounding box center [967, 322] width 70 height 24
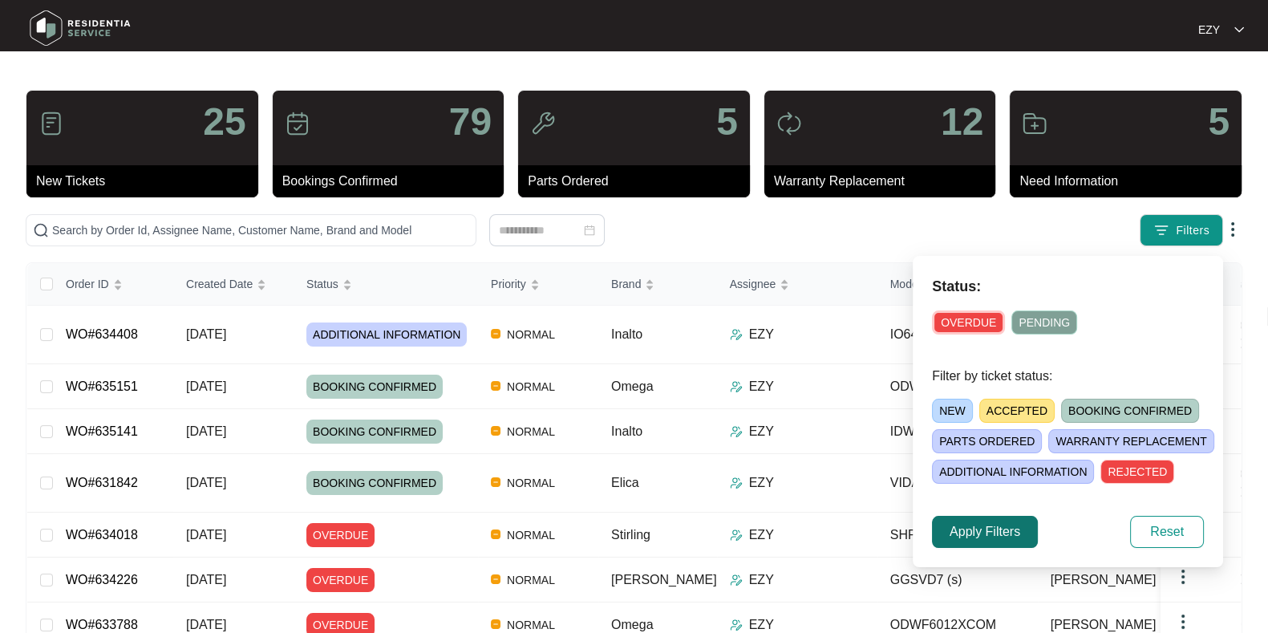
click at [983, 535] on span "Apply Filters" at bounding box center [985, 531] width 71 height 19
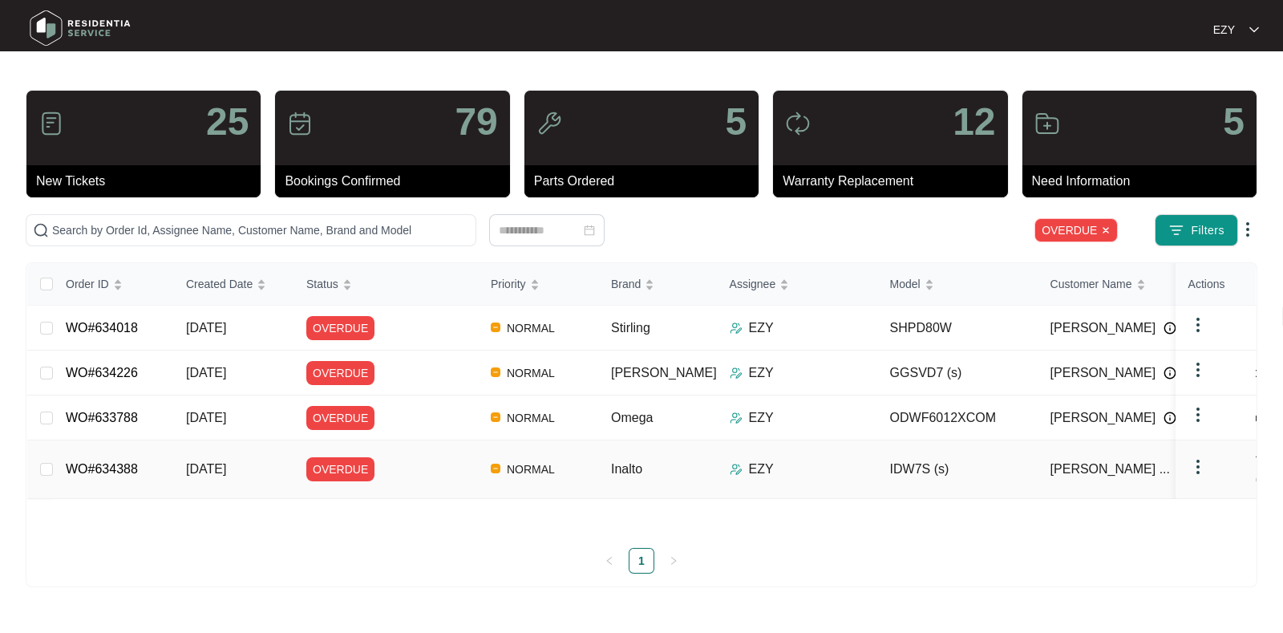
click at [402, 466] on div "OVERDUE" at bounding box center [392, 469] width 172 height 24
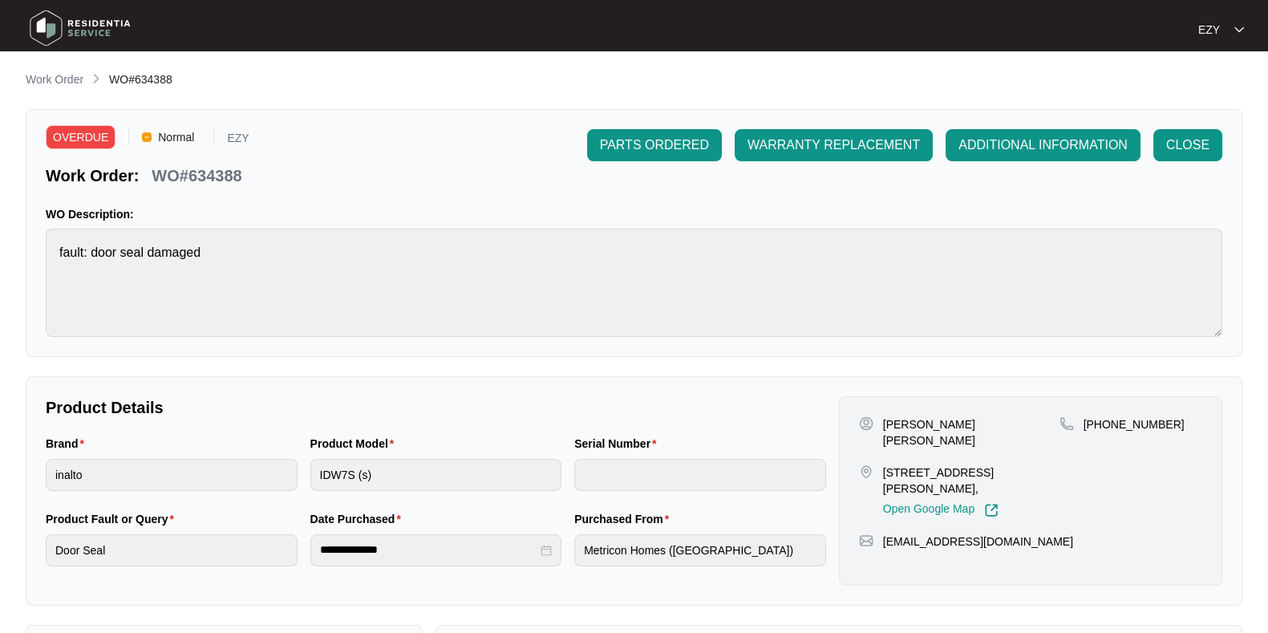
click at [402, 466] on main "**********" at bounding box center [634, 531] width 1268 height 1063
click at [222, 170] on p "WO#634388" at bounding box center [197, 175] width 90 height 22
copy p "634388"
click at [34, 71] on li "Work Order" at bounding box center [55, 80] width 58 height 19
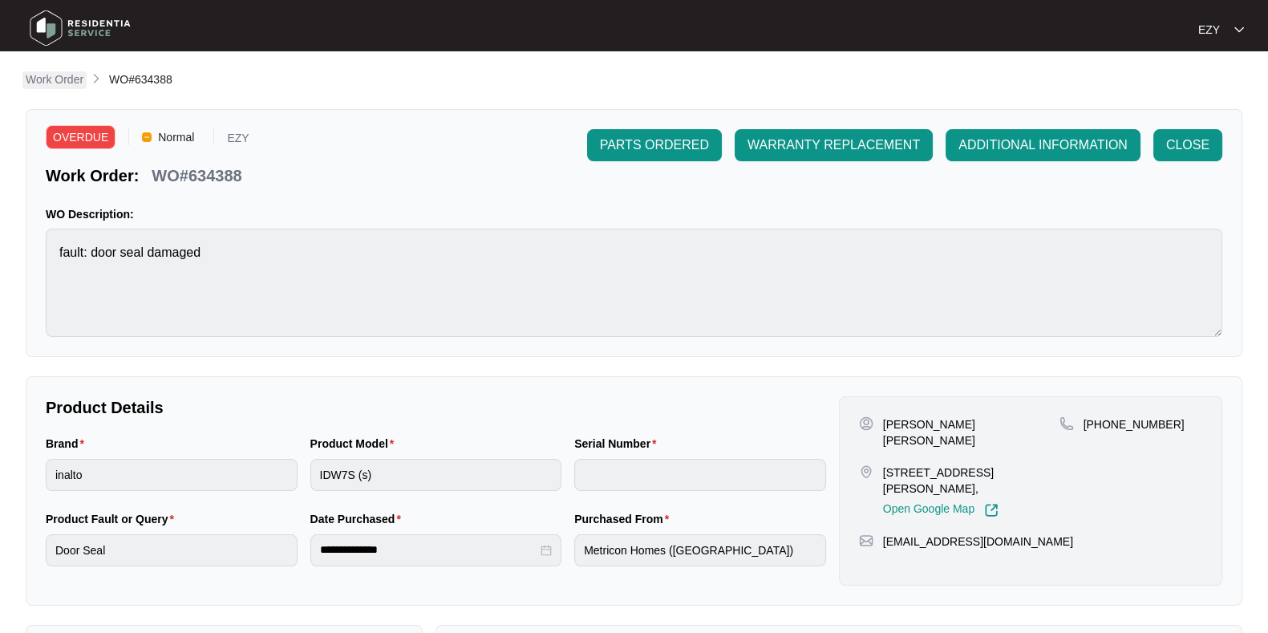
click at [44, 79] on p "Work Order" at bounding box center [55, 79] width 58 height 16
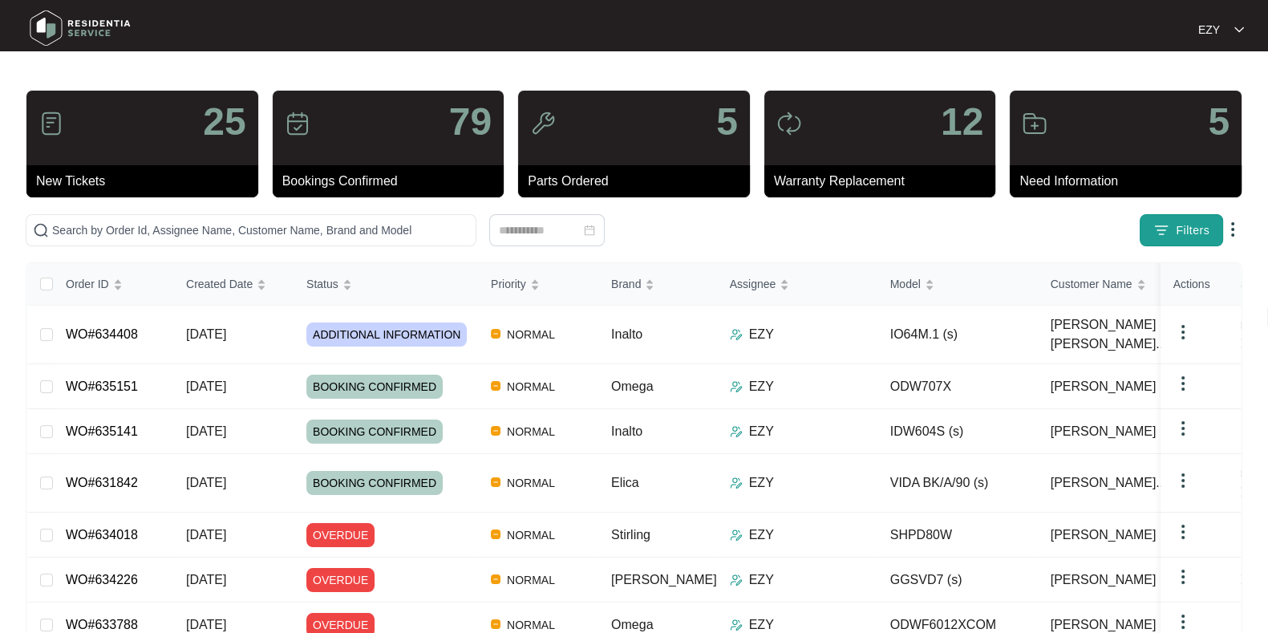
click at [1172, 242] on button "Filters" at bounding box center [1181, 230] width 83 height 32
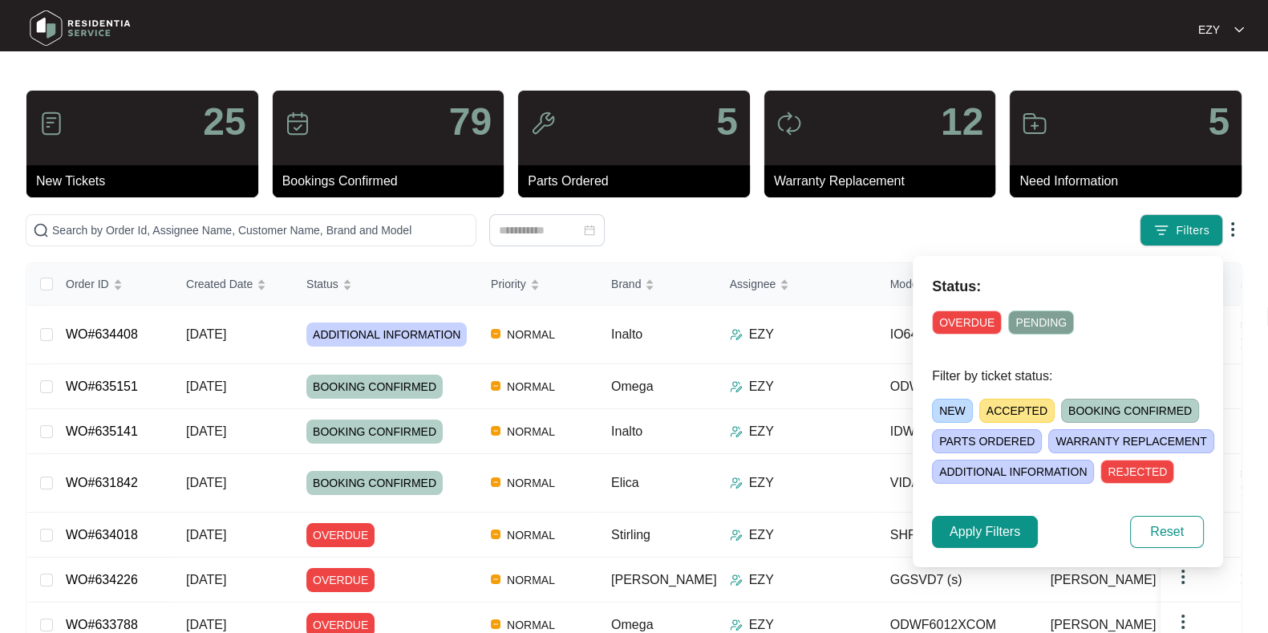
click at [956, 318] on span "OVERDUE" at bounding box center [967, 322] width 70 height 24
click at [980, 526] on span "Apply Filters" at bounding box center [985, 531] width 71 height 19
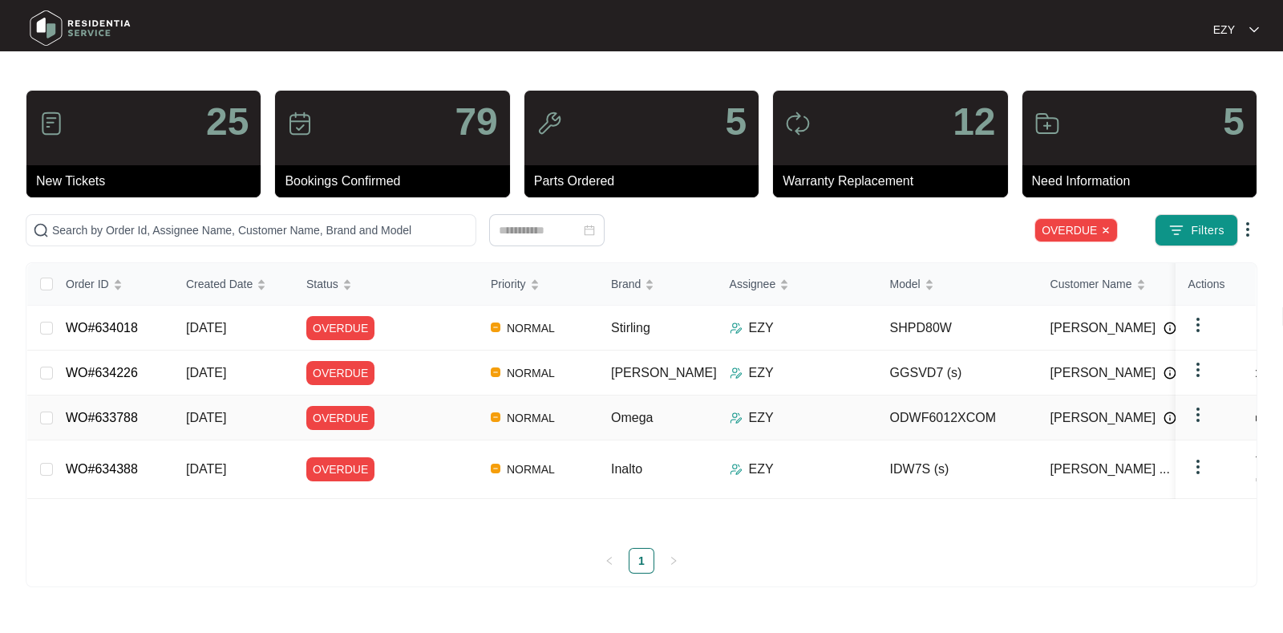
click at [415, 416] on div "OVERDUE" at bounding box center [392, 418] width 172 height 24
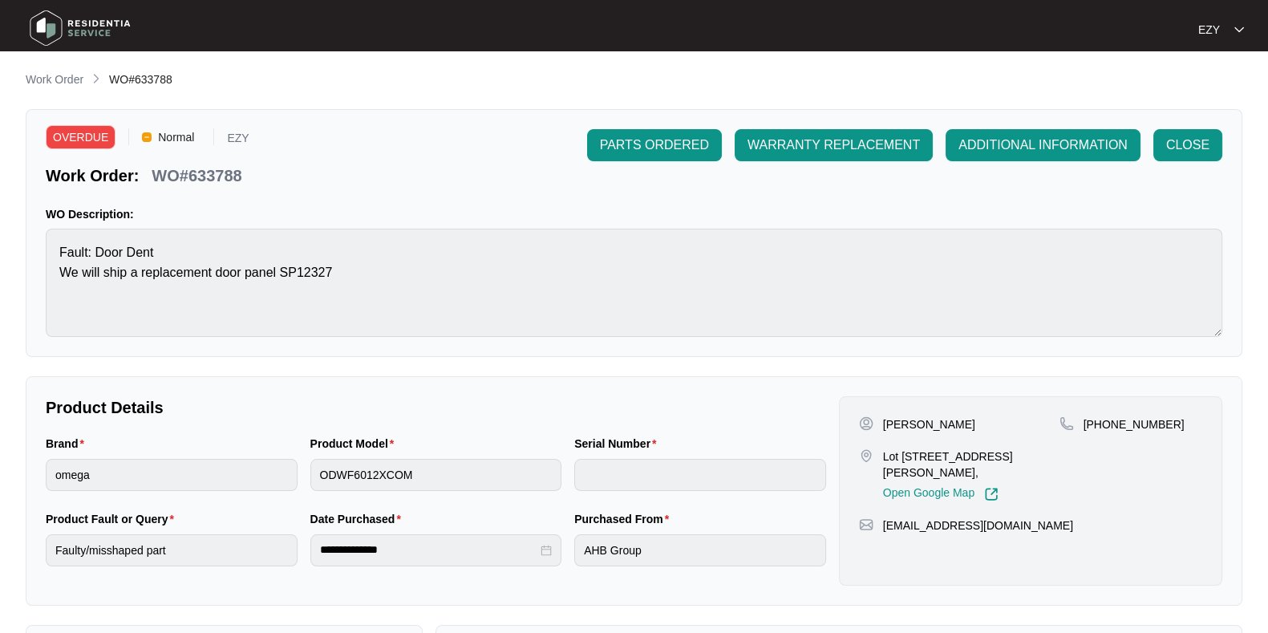
click at [217, 166] on p "WO#633788" at bounding box center [197, 175] width 90 height 22
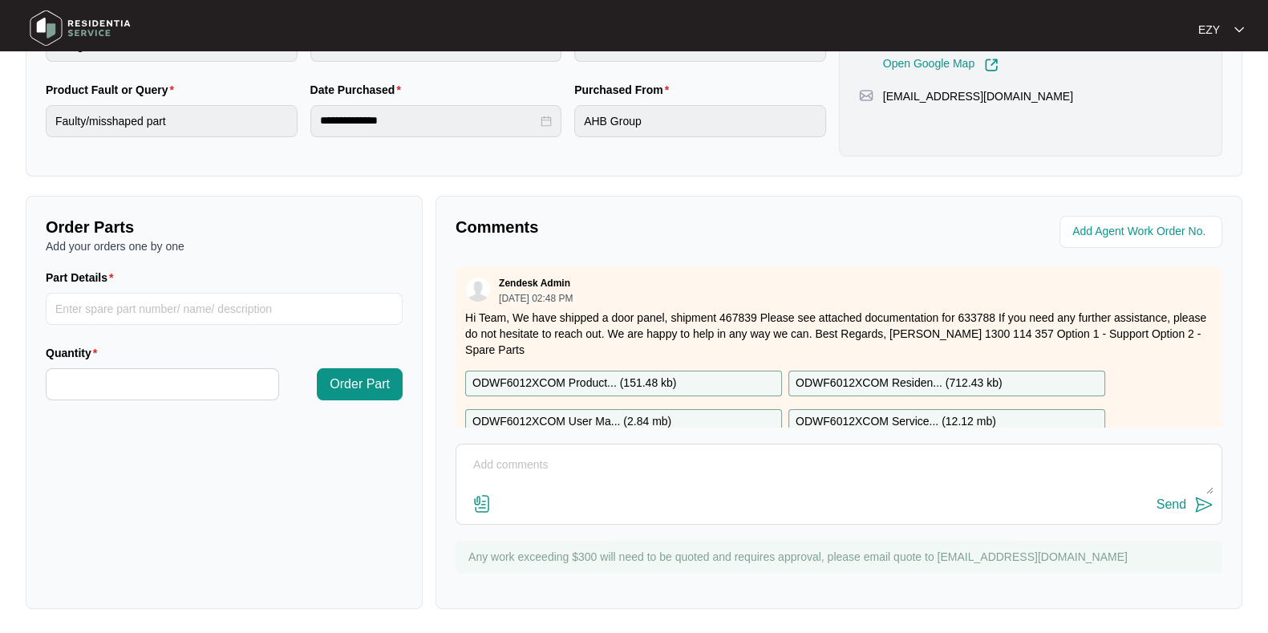
scroll to position [180, 0]
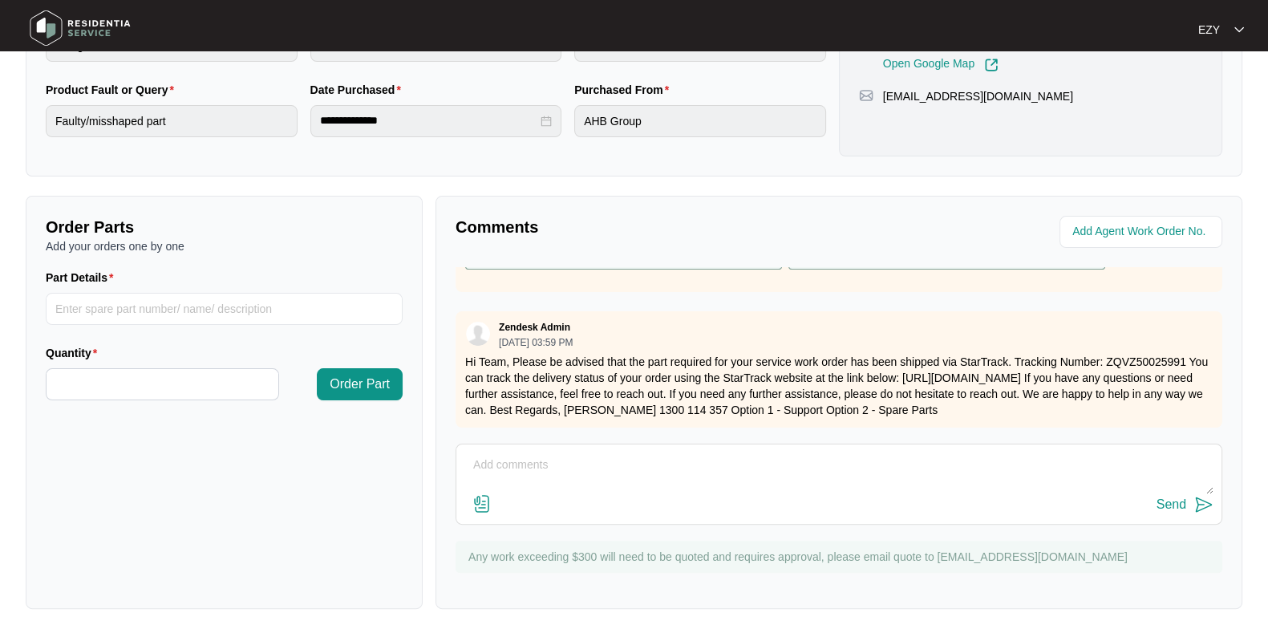
click at [640, 467] on textarea at bounding box center [838, 473] width 749 height 42
type textarea "Hi team, this is booked for the 4/9. Thank you."
click at [1177, 499] on div "Send" at bounding box center [1171, 504] width 30 height 14
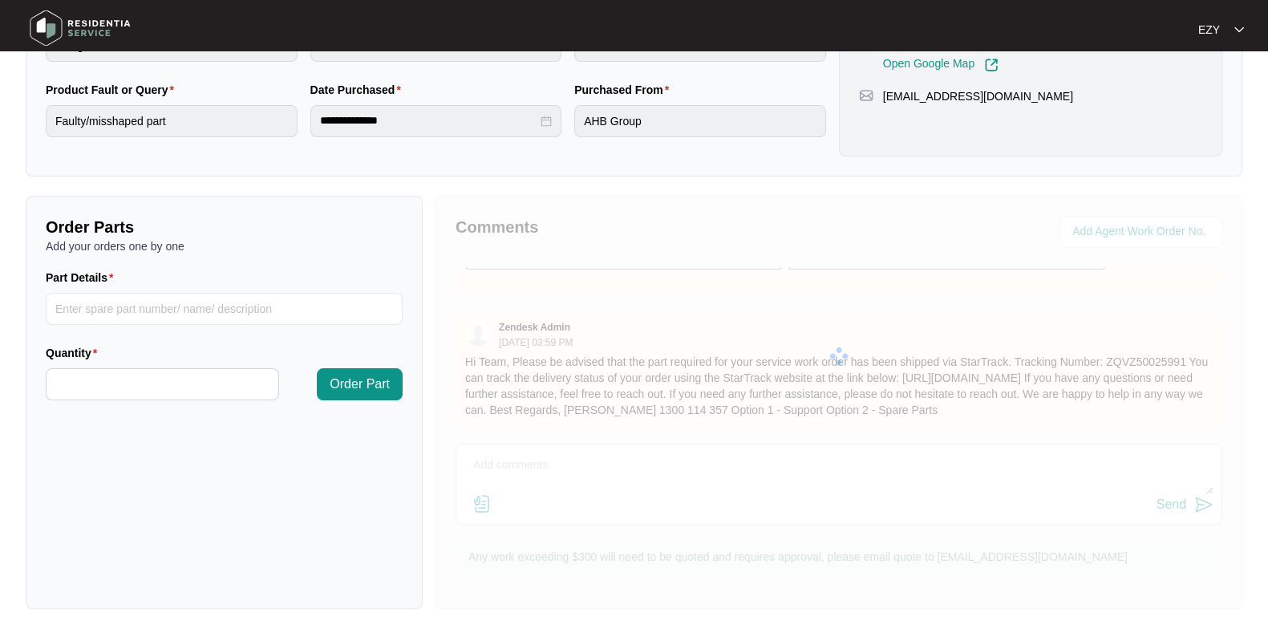
scroll to position [0, 0]
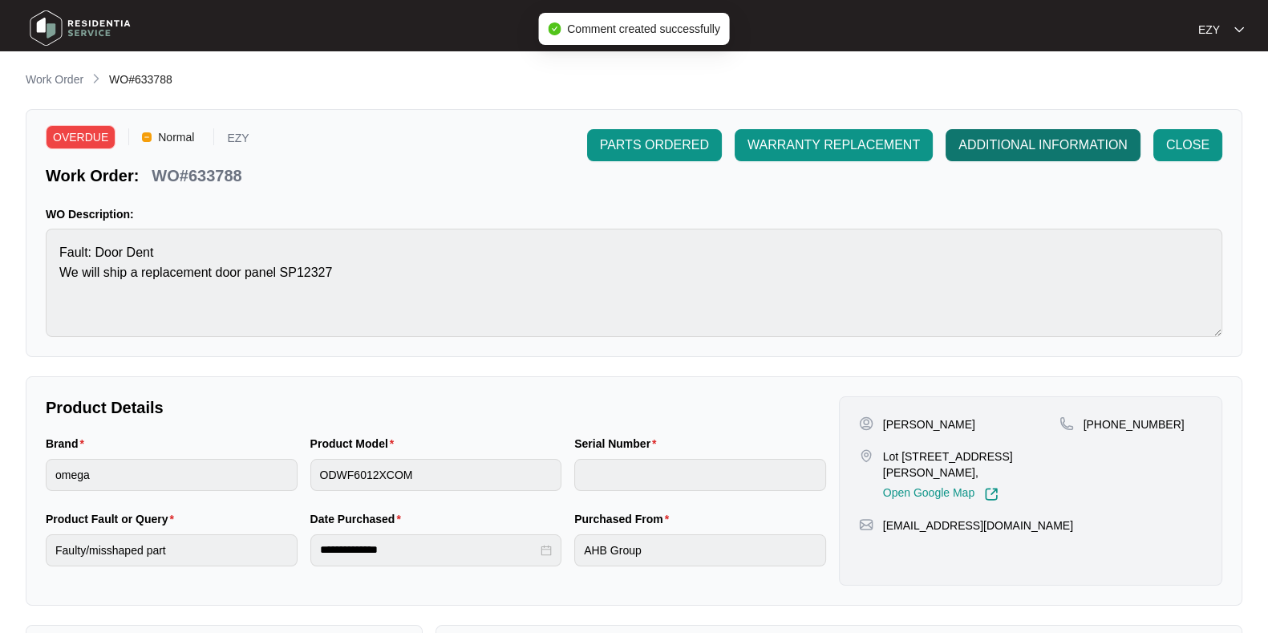
click at [994, 142] on span "ADDITIONAL INFORMATION" at bounding box center [1042, 145] width 169 height 19
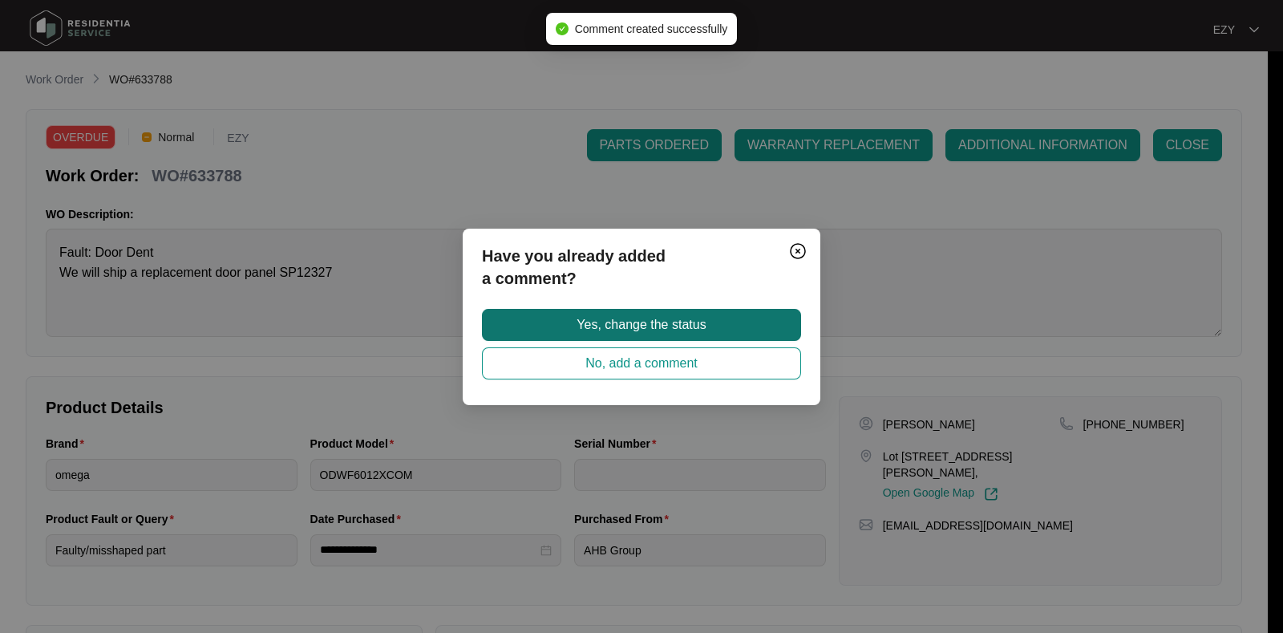
click at [717, 324] on button "Yes, change the status" at bounding box center [641, 325] width 319 height 32
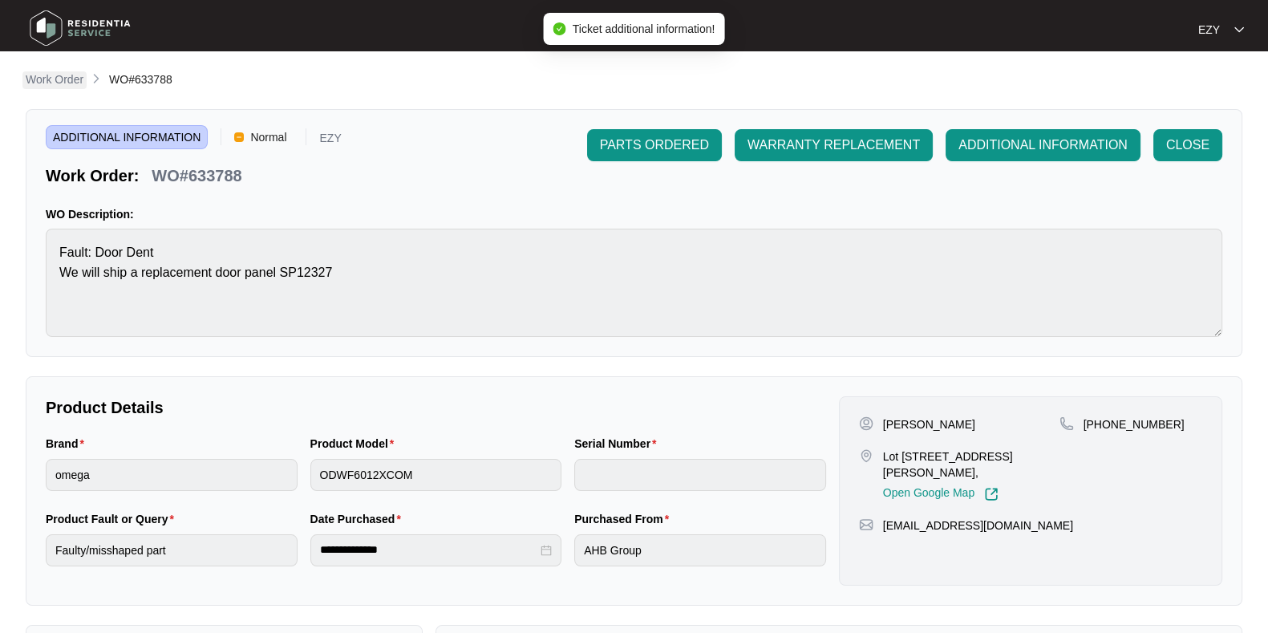
click at [51, 78] on p "Work Order" at bounding box center [55, 79] width 58 height 16
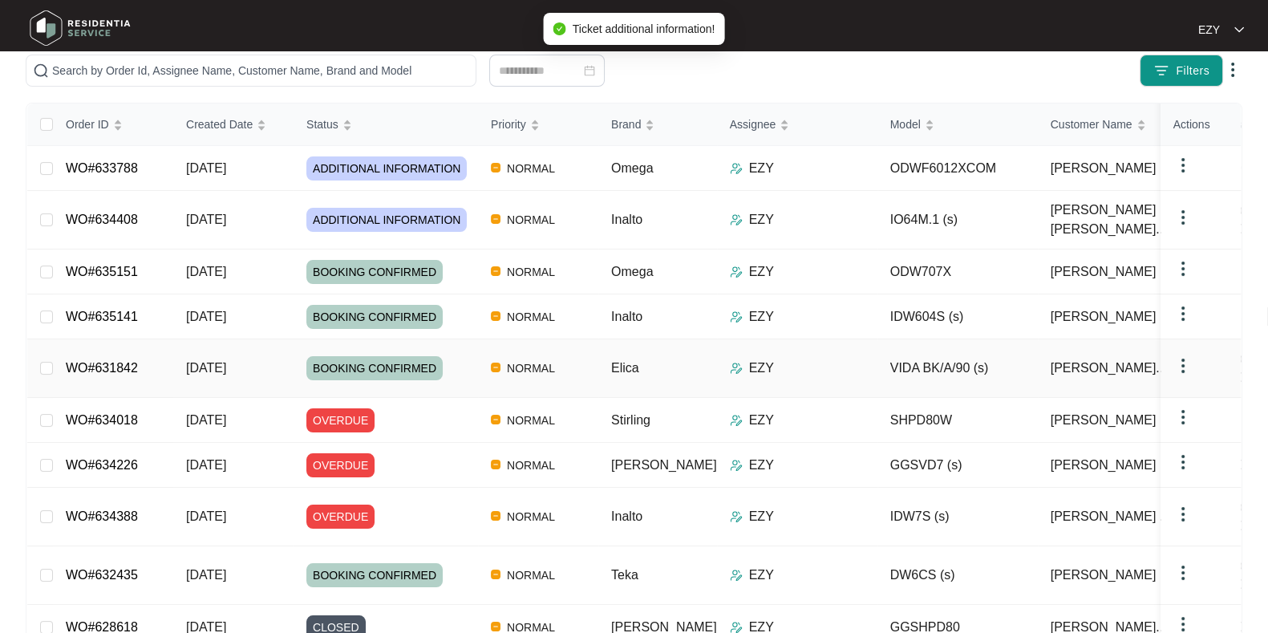
scroll to position [162, 0]
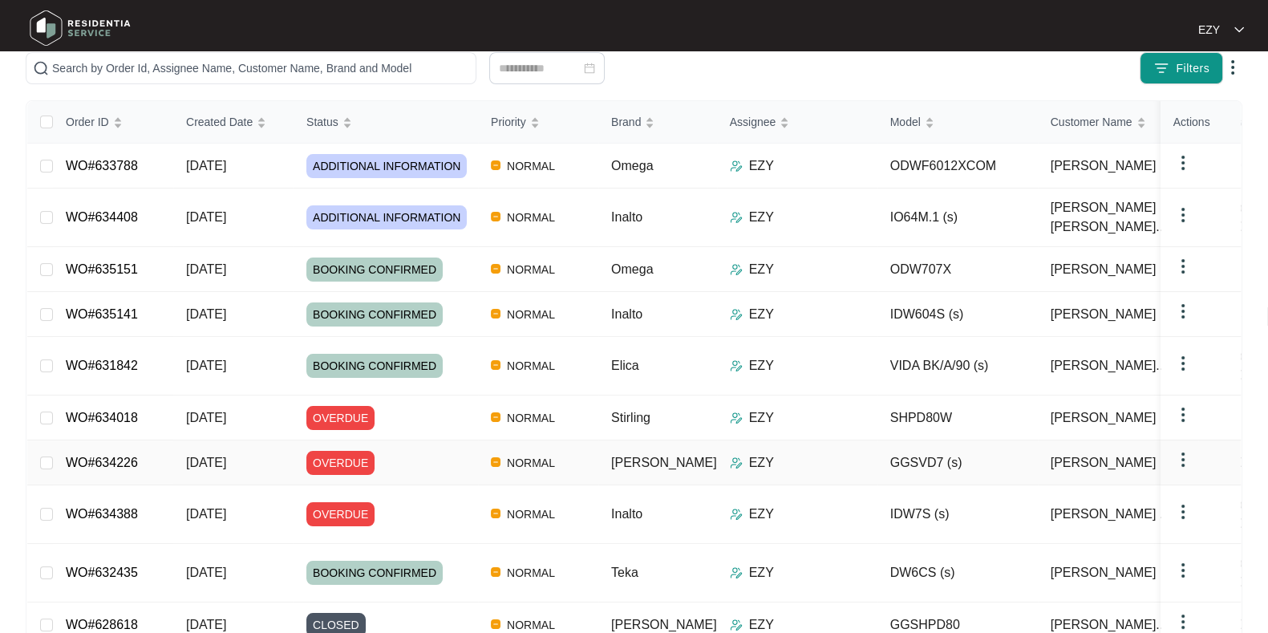
click at [402, 451] on div "OVERDUE" at bounding box center [392, 463] width 172 height 24
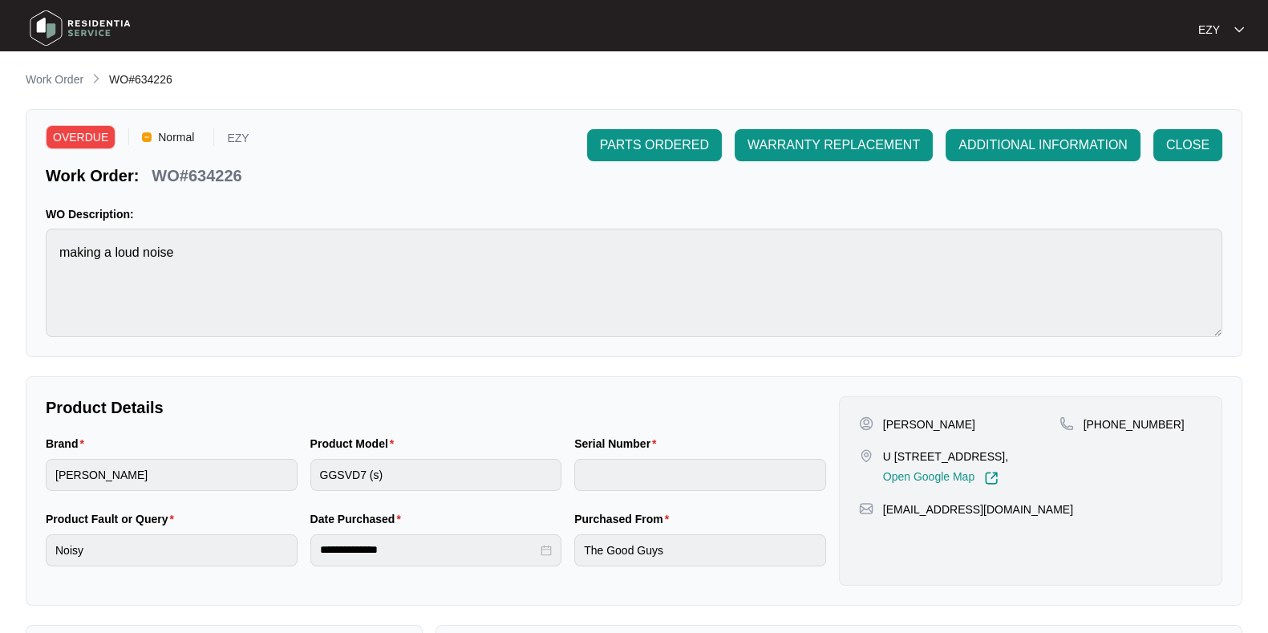
click at [207, 165] on p "WO#634226" at bounding box center [197, 175] width 90 height 22
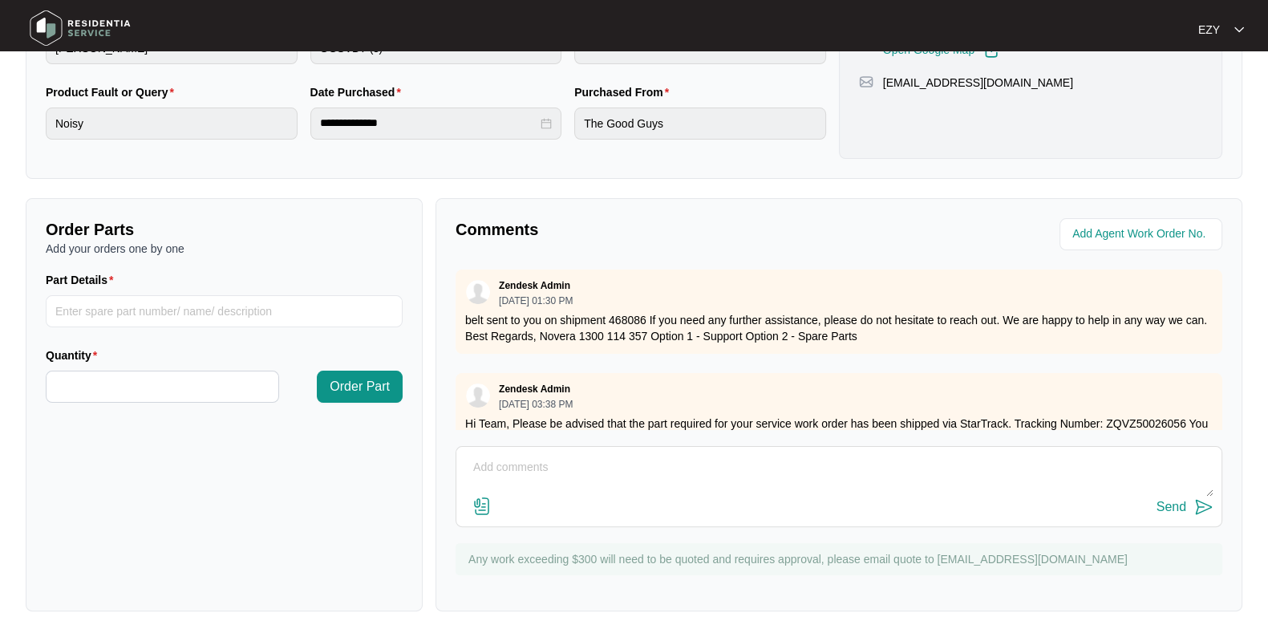
scroll to position [75, 0]
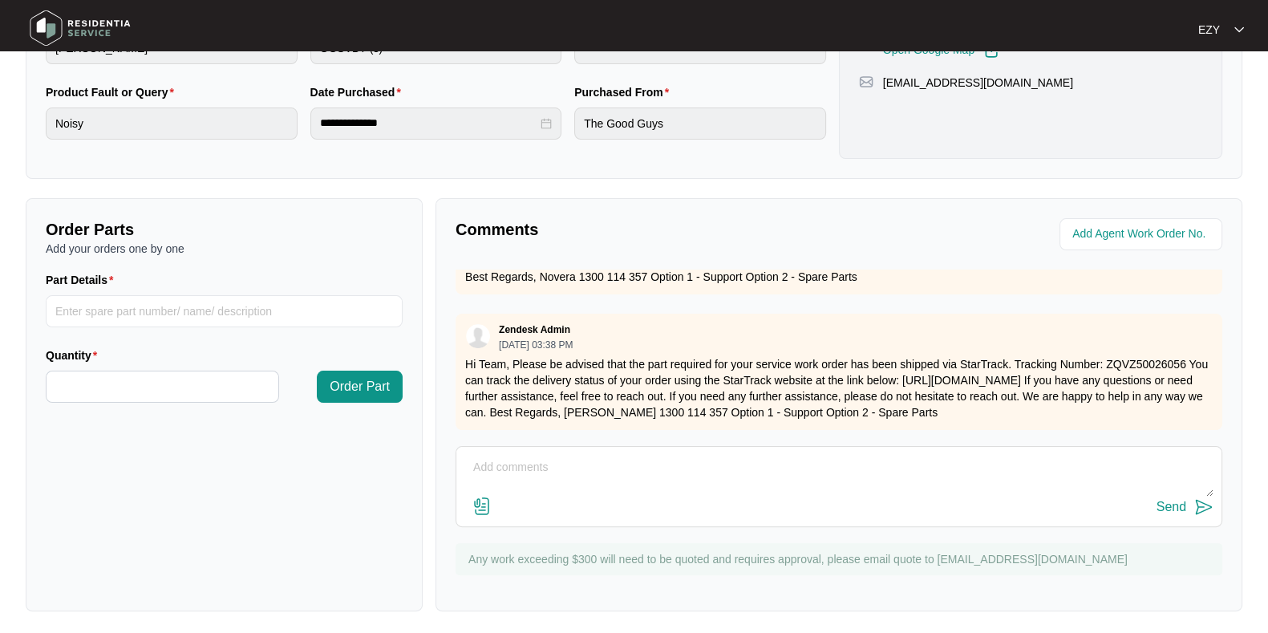
click at [637, 457] on textarea at bounding box center [838, 476] width 749 height 42
type textarea "Hi team, this is booked for the 3/9, thank you!"
click at [1185, 515] on button "Send" at bounding box center [1184, 507] width 57 height 22
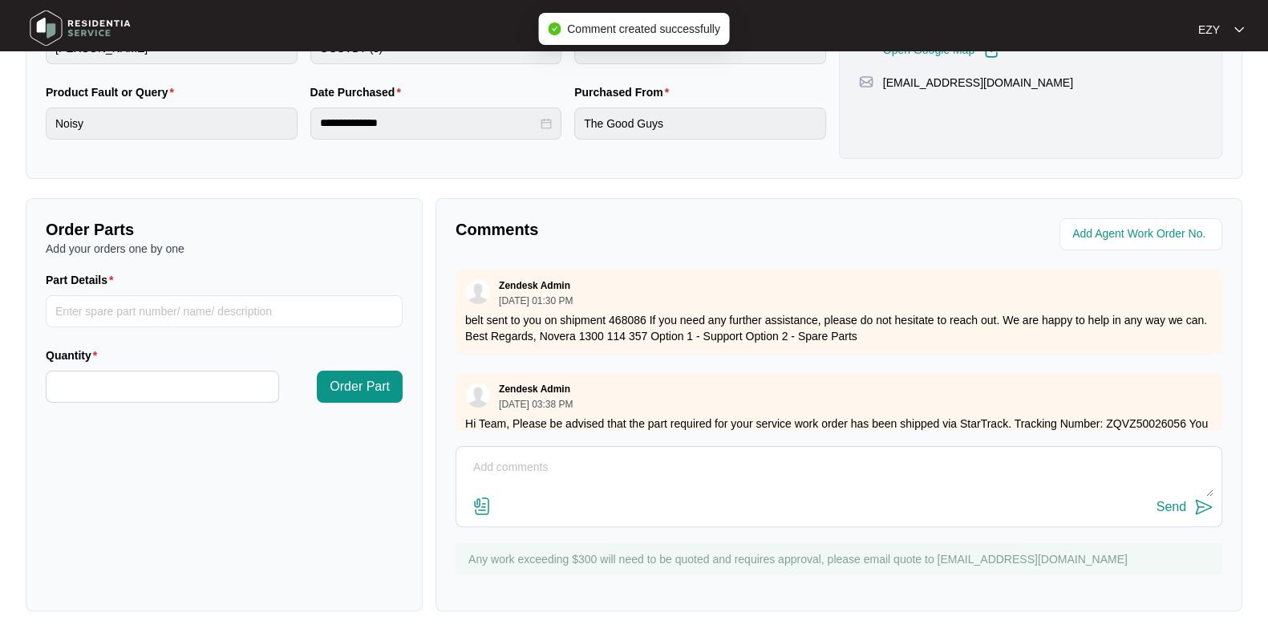
scroll to position [0, 0]
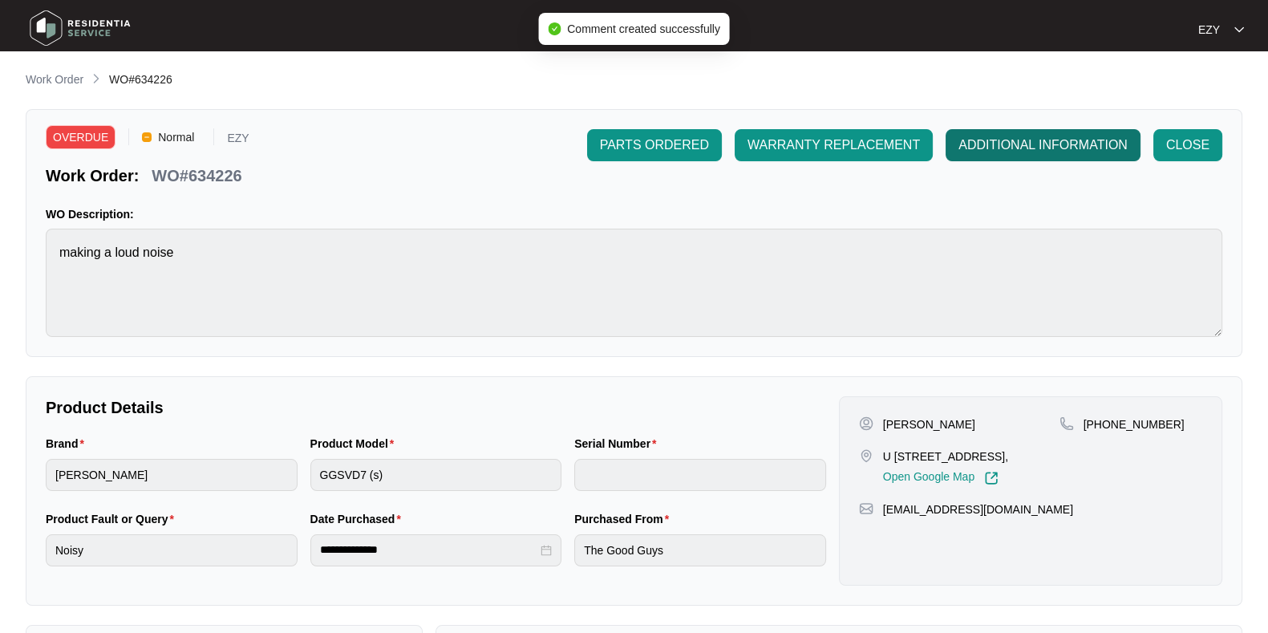
click at [1002, 155] on button "ADDITIONAL INFORMATION" at bounding box center [1043, 145] width 195 height 32
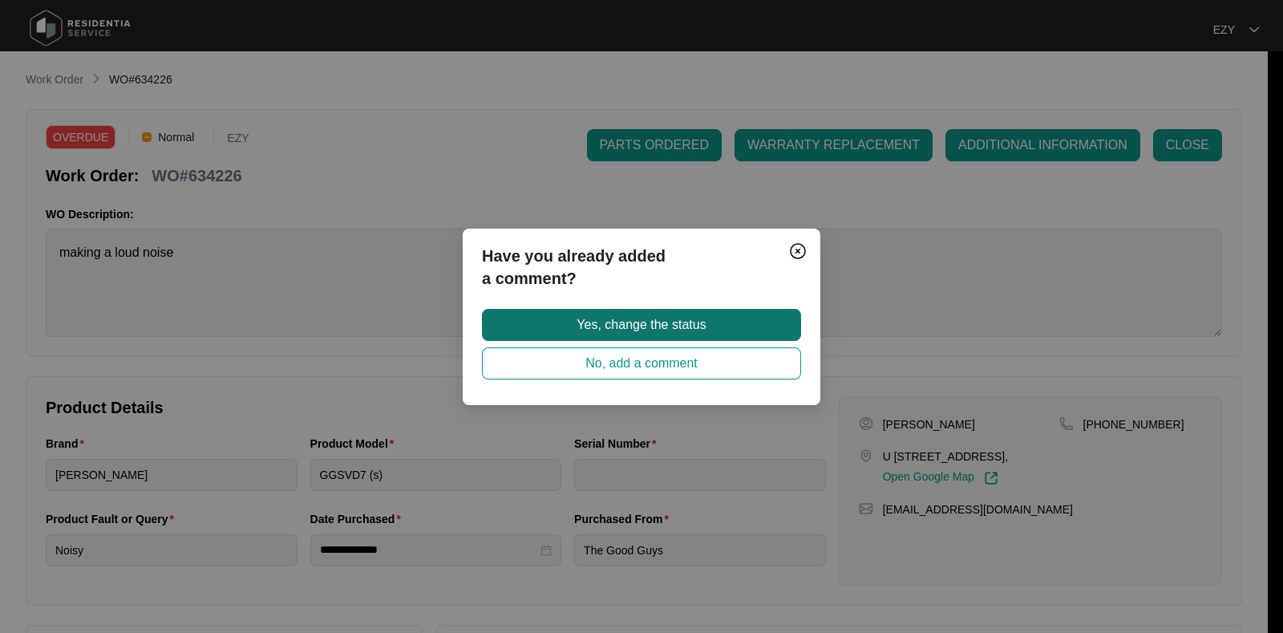
click at [737, 314] on button "Yes, change the status" at bounding box center [641, 325] width 319 height 32
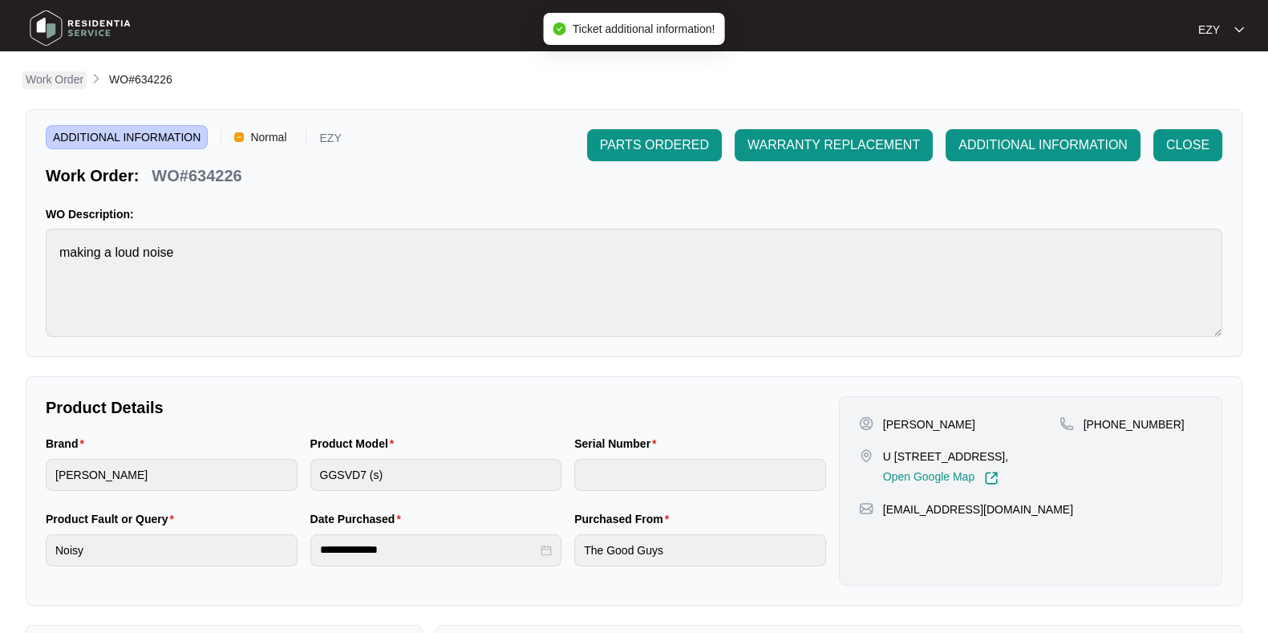
click at [62, 81] on p "Work Order" at bounding box center [55, 79] width 58 height 16
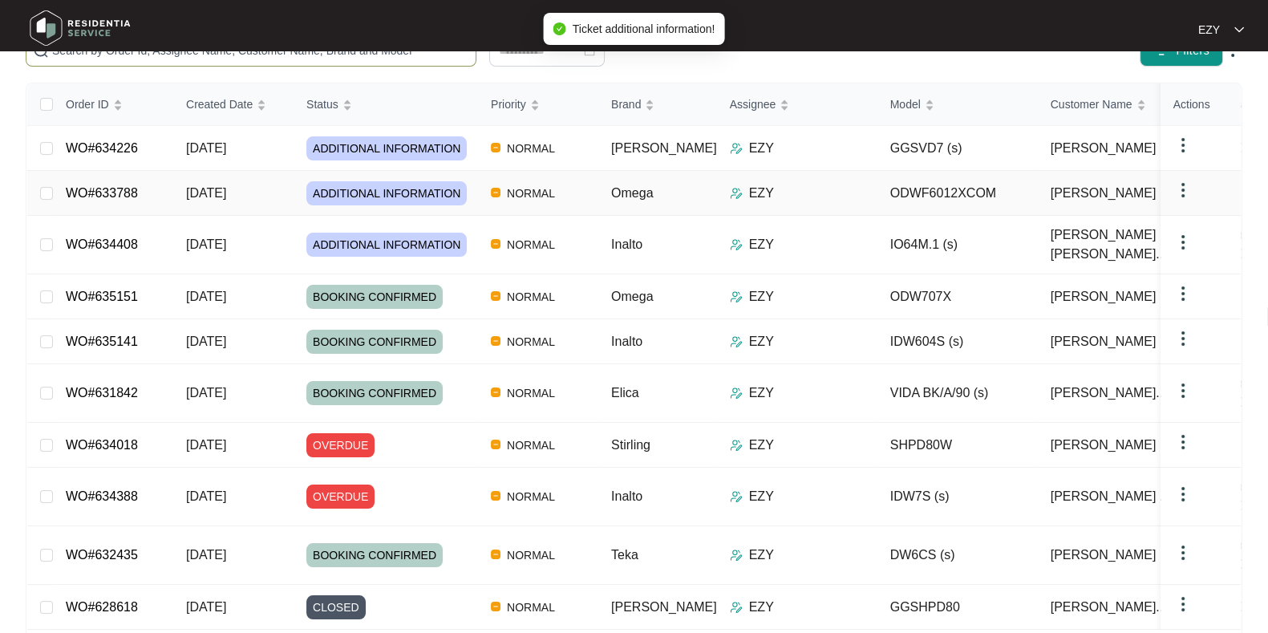
scroll to position [196, 0]
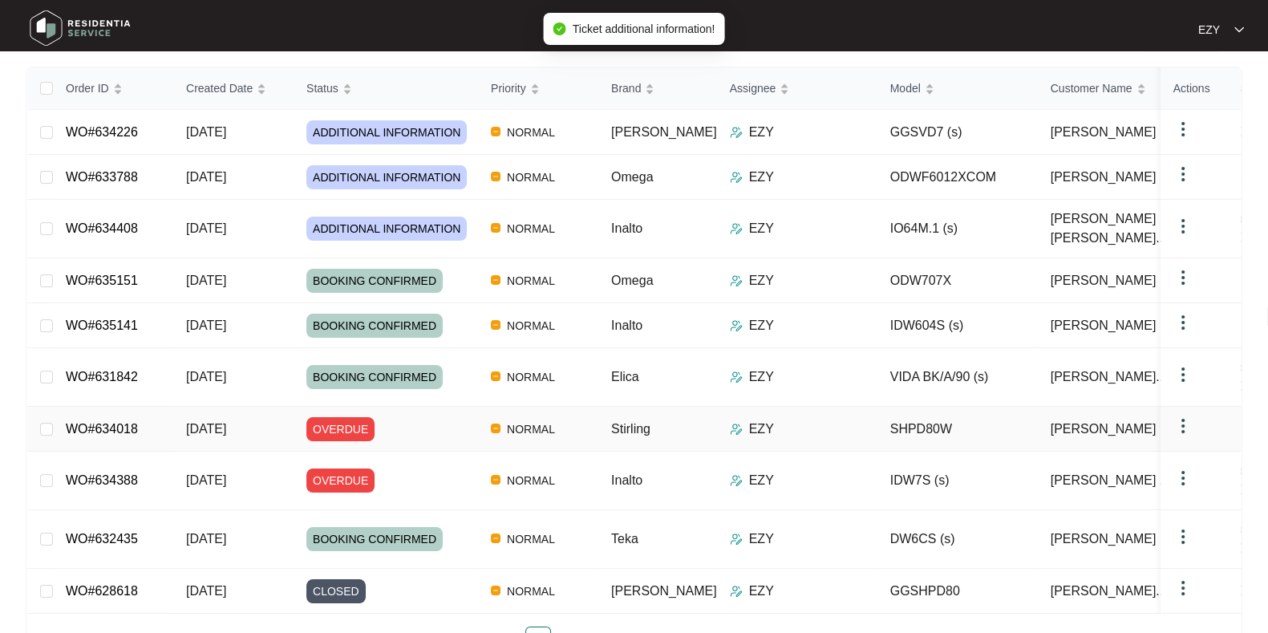
click at [402, 417] on div "OVERDUE" at bounding box center [392, 429] width 172 height 24
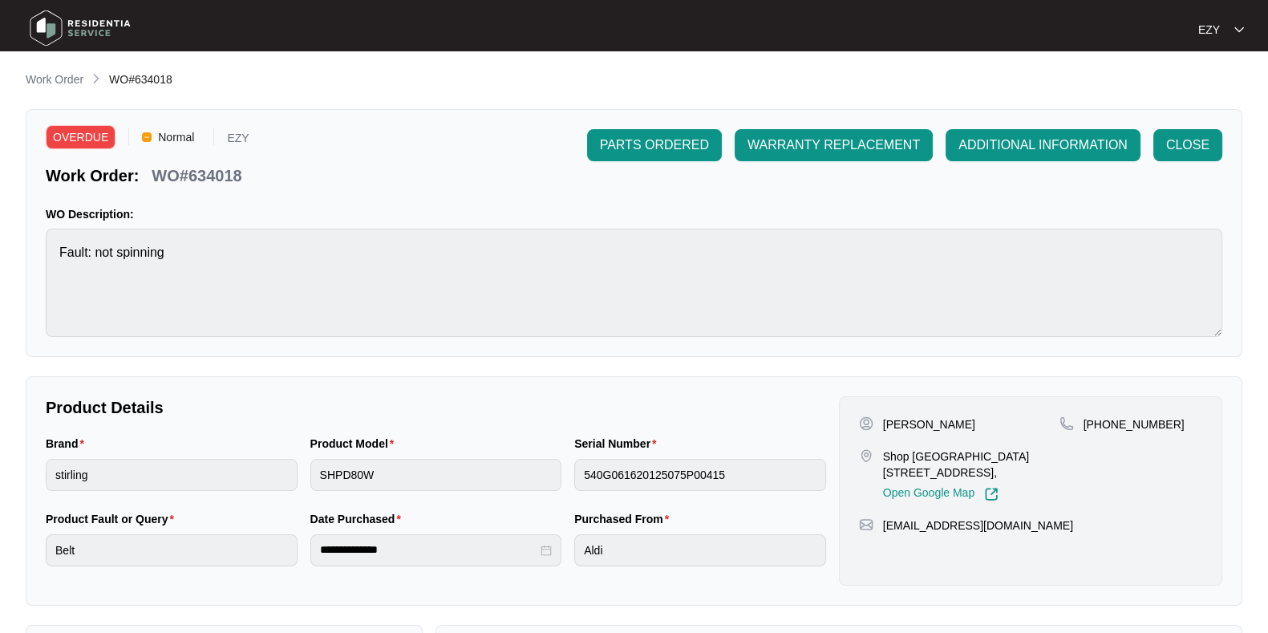
click at [229, 176] on p "WO#634018" at bounding box center [197, 175] width 90 height 22
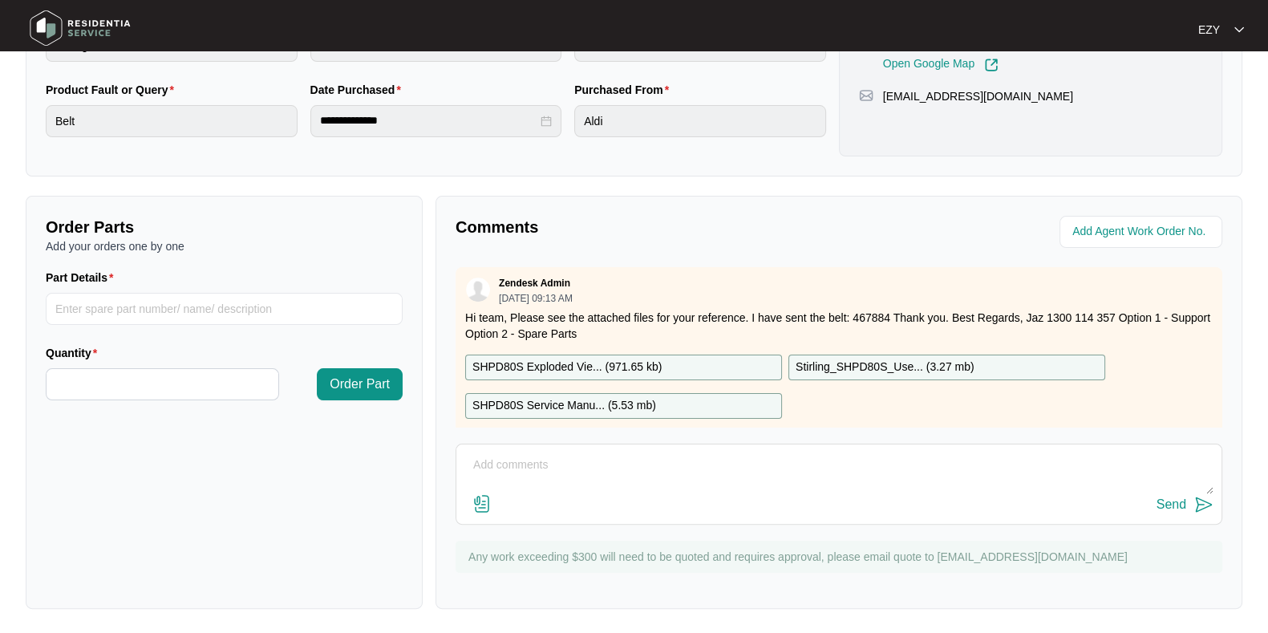
click at [583, 479] on textarea at bounding box center [838, 473] width 749 height 42
type textarea "Hi team, booked for the 4/9. Thank you!"
click at [1189, 503] on button "Send" at bounding box center [1184, 505] width 57 height 22
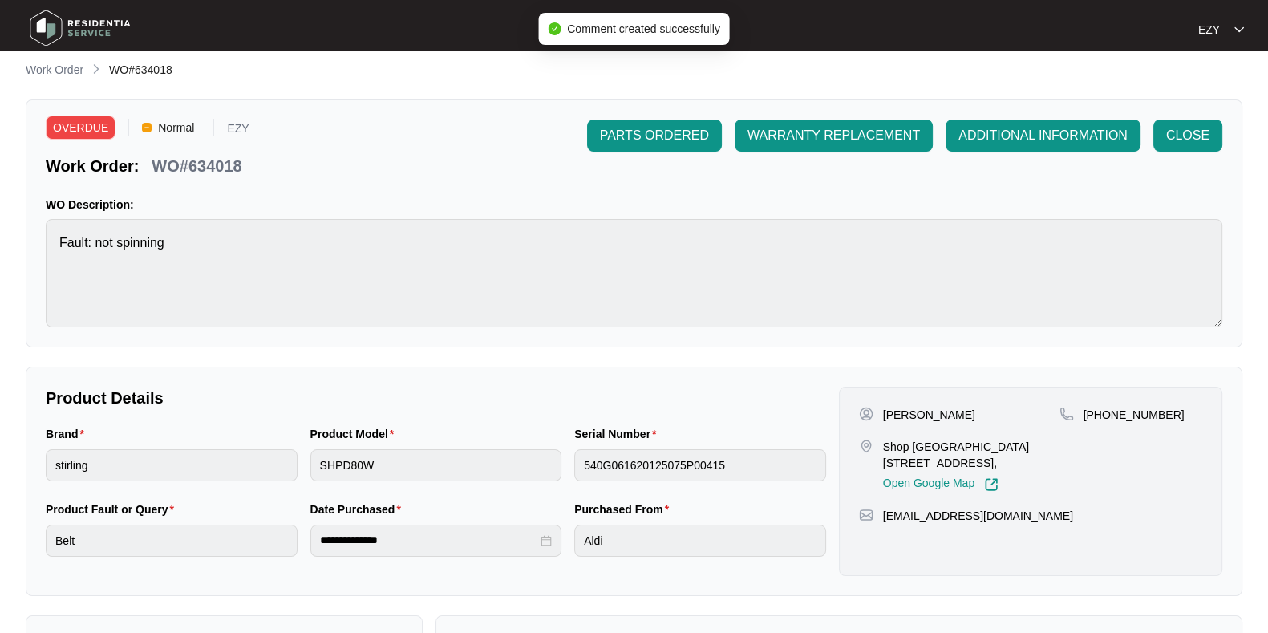
scroll to position [0, 0]
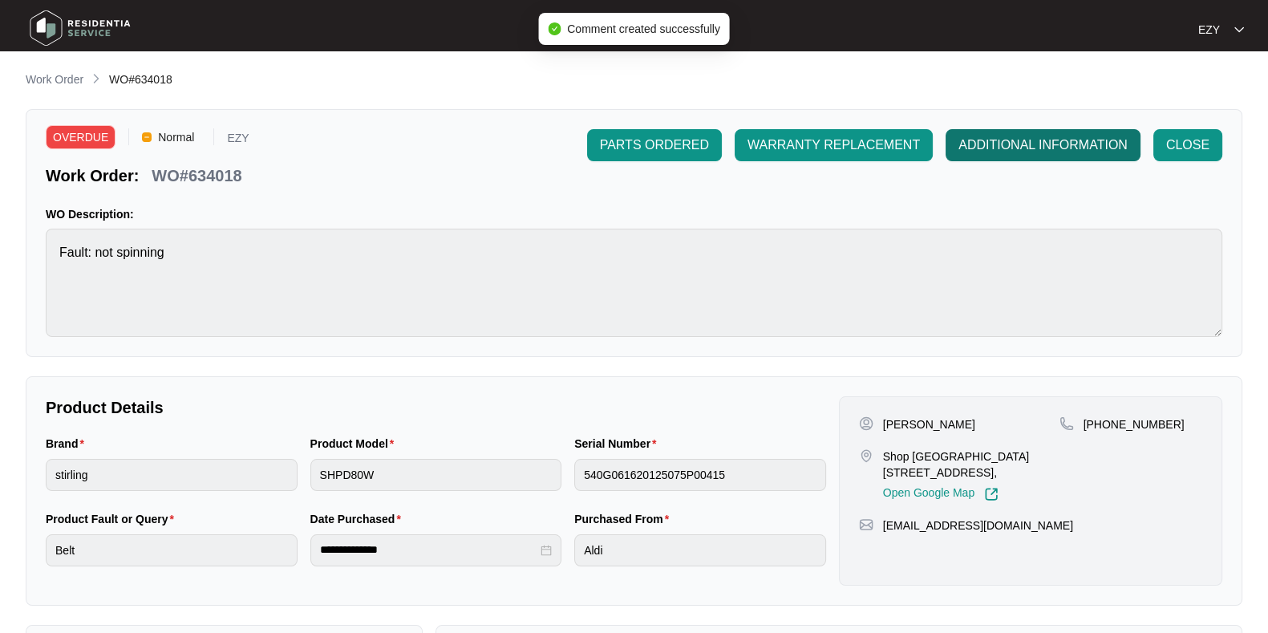
click at [1011, 155] on button "ADDITIONAL INFORMATION" at bounding box center [1043, 145] width 195 height 32
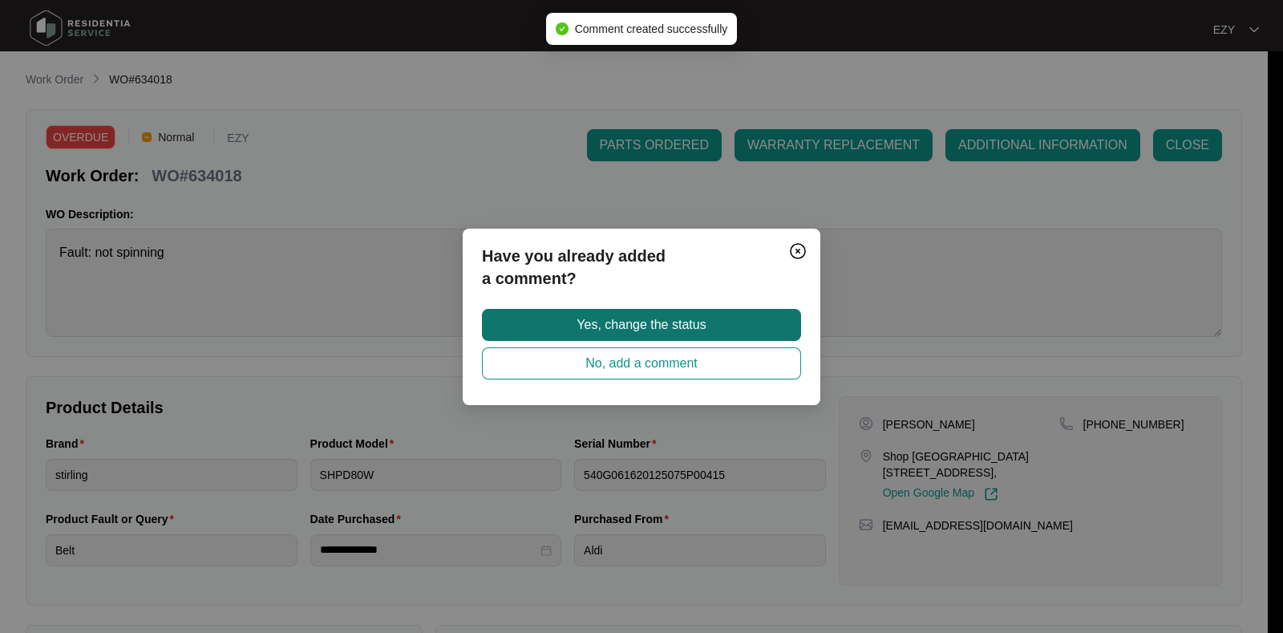
click at [701, 316] on span "Yes, change the status" at bounding box center [641, 324] width 129 height 19
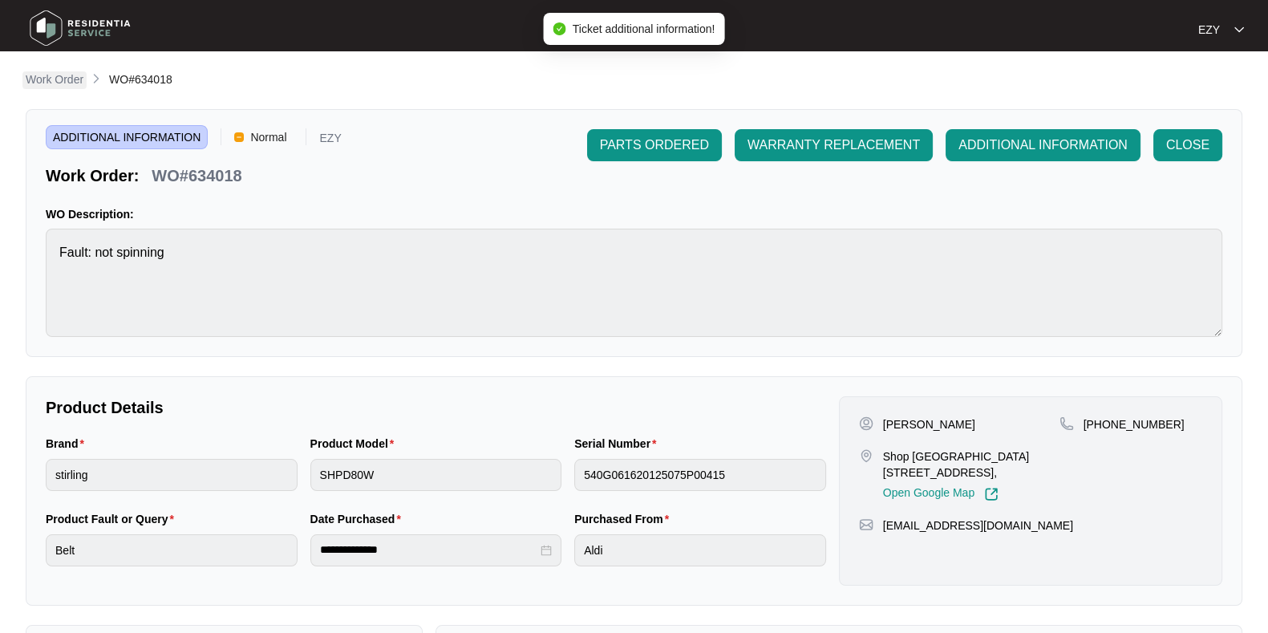
click at [40, 86] on p "Work Order" at bounding box center [55, 79] width 58 height 16
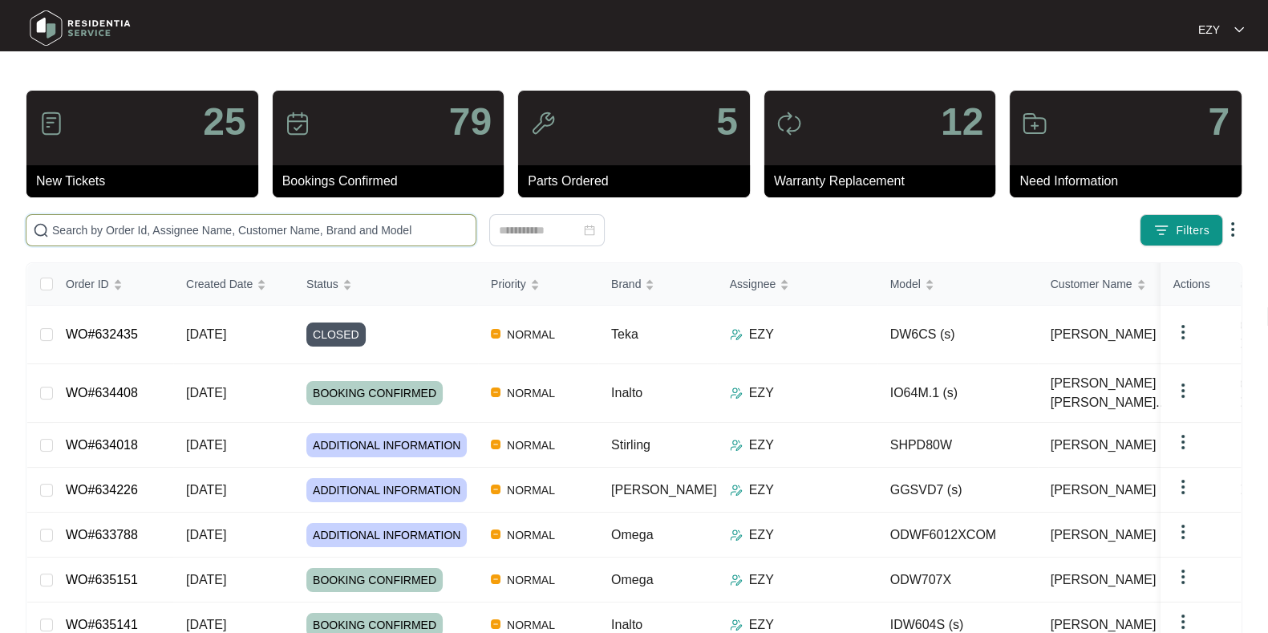
click at [210, 235] on input "text" at bounding box center [260, 230] width 417 height 18
paste input "632435"
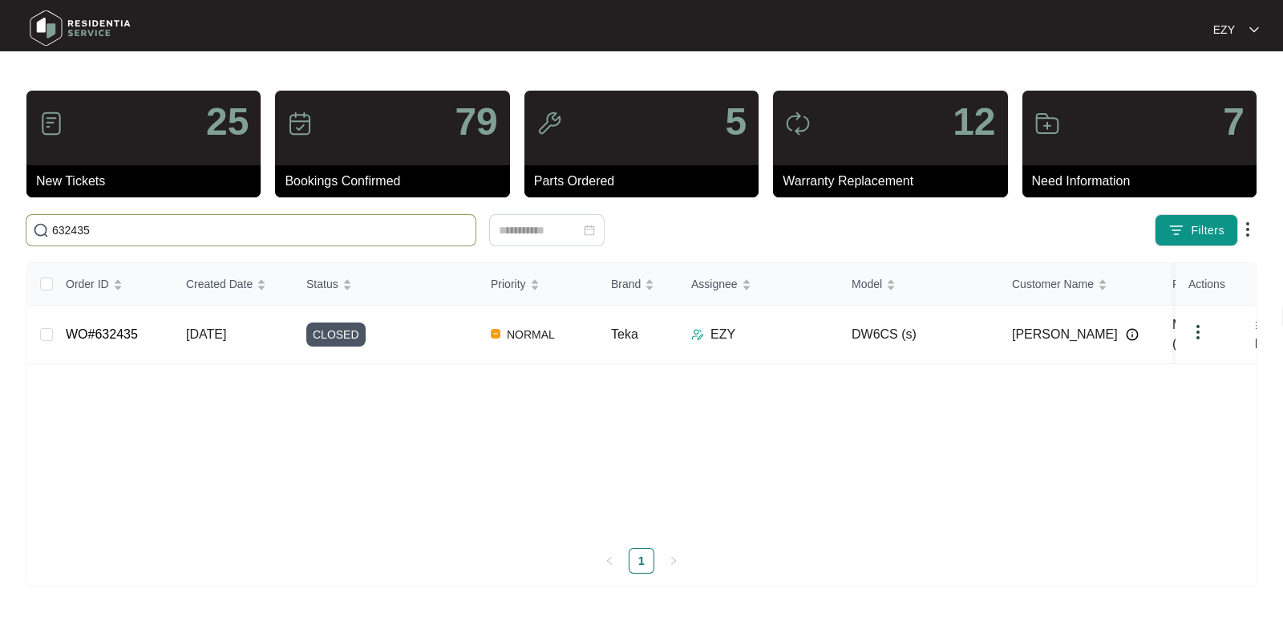
type input "632435"
click at [398, 225] on input "632435" at bounding box center [260, 230] width 417 height 18
